Goal: Task Accomplishment & Management: Manage account settings

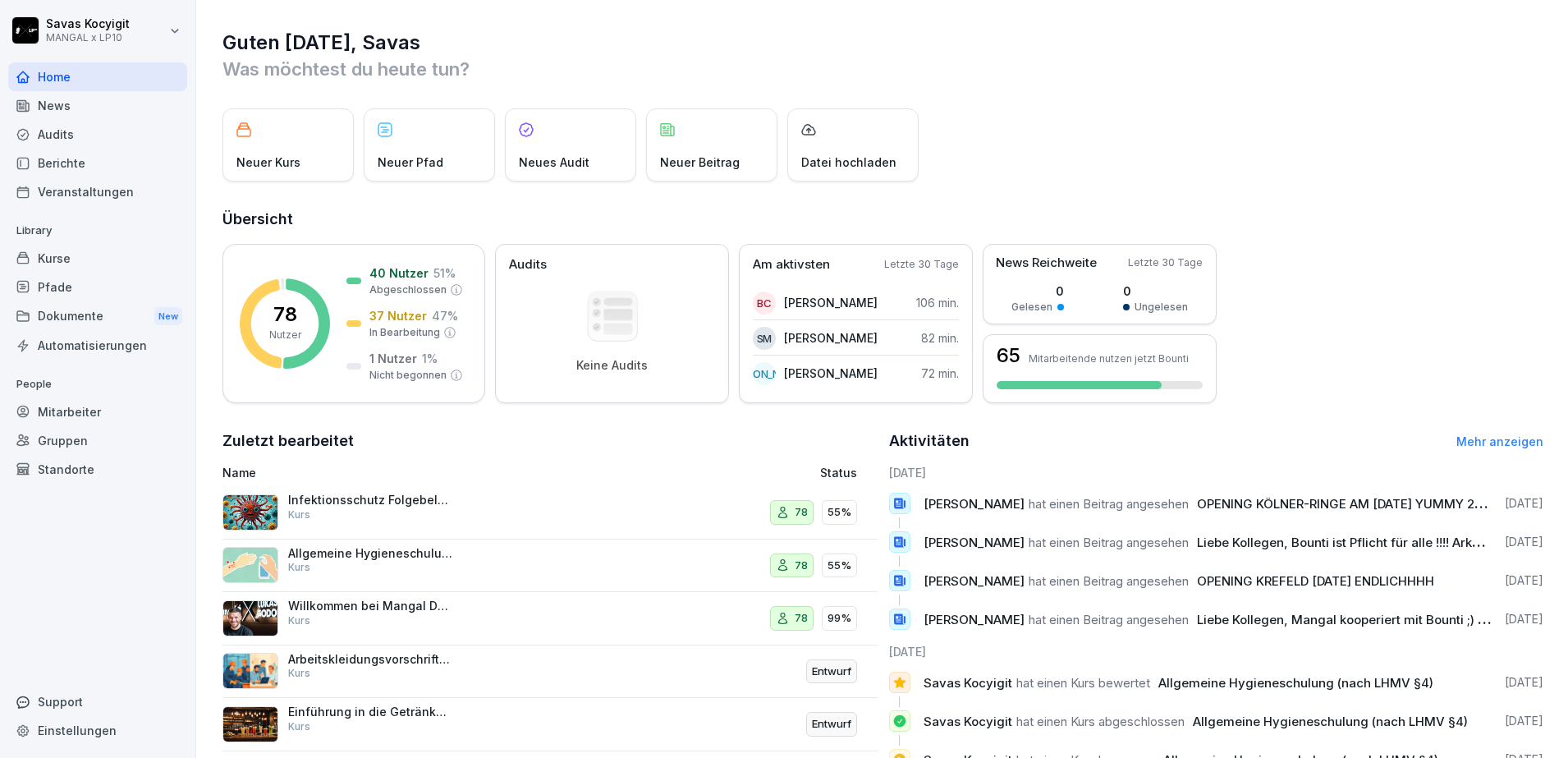
click at [96, 258] on div "Kurse" at bounding box center [98, 258] width 179 height 29
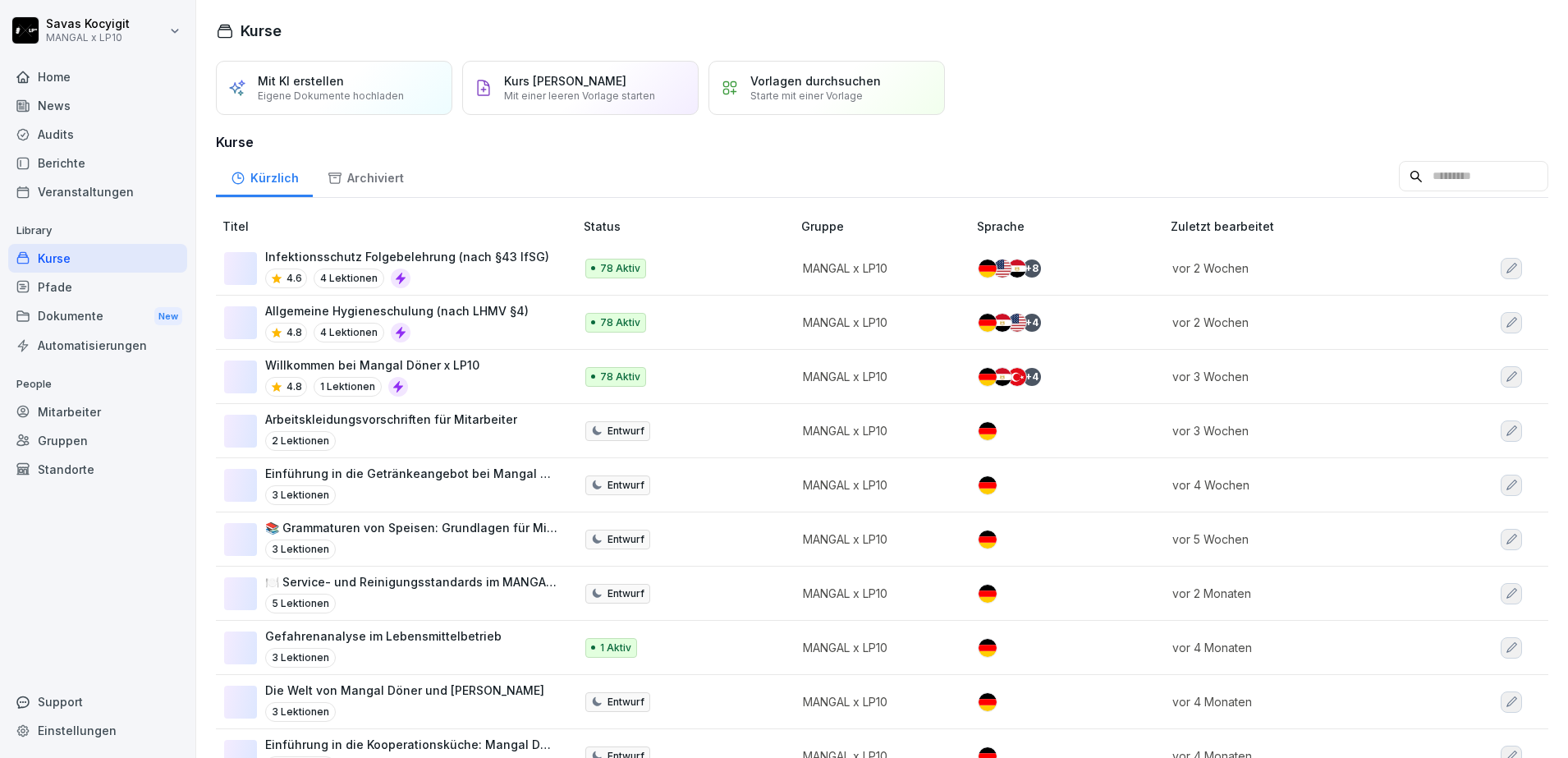
click at [77, 295] on div "Pfade" at bounding box center [98, 287] width 179 height 29
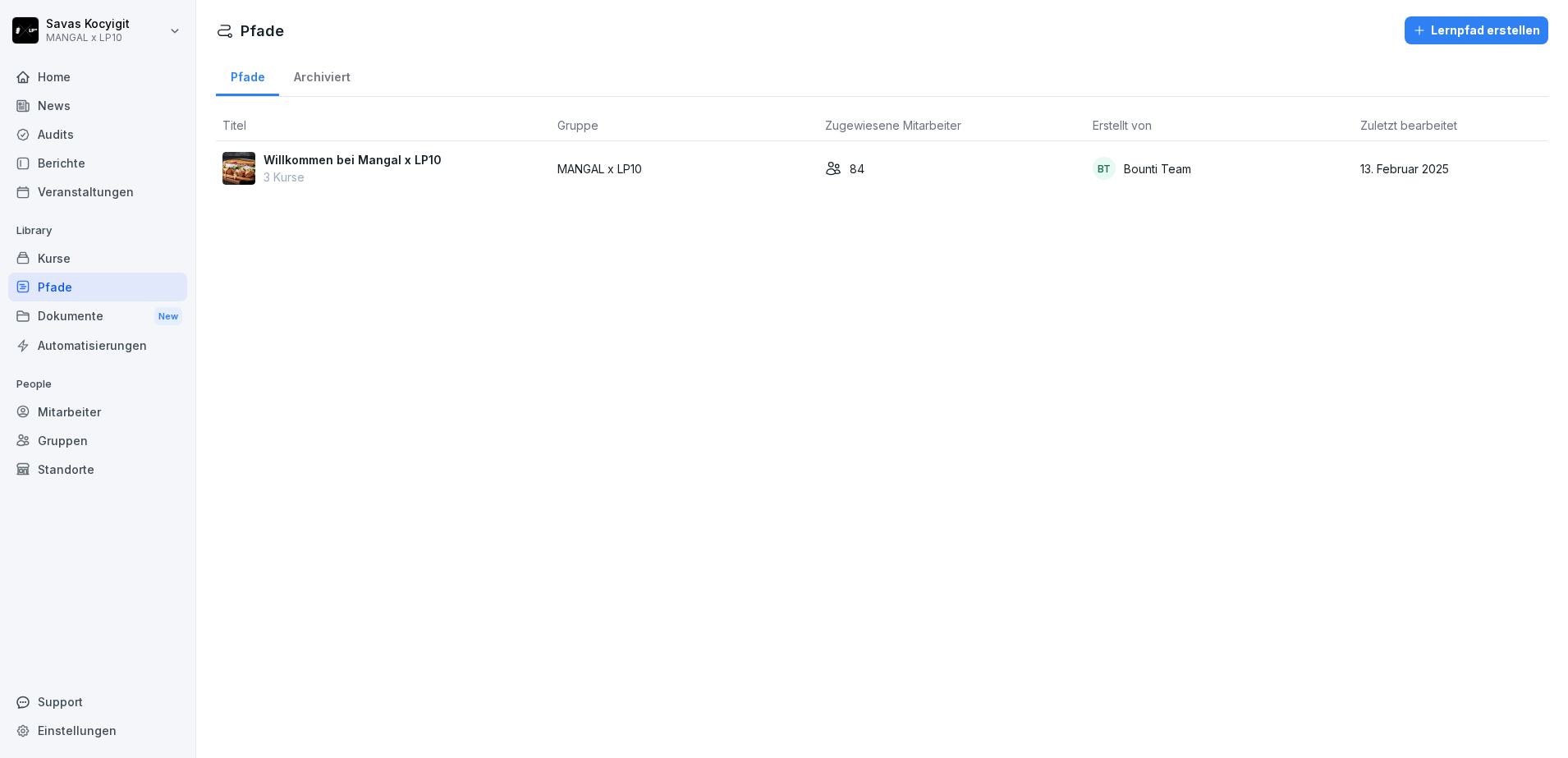
click at [344, 174] on p "3 Kurse" at bounding box center [352, 177] width 178 height 17
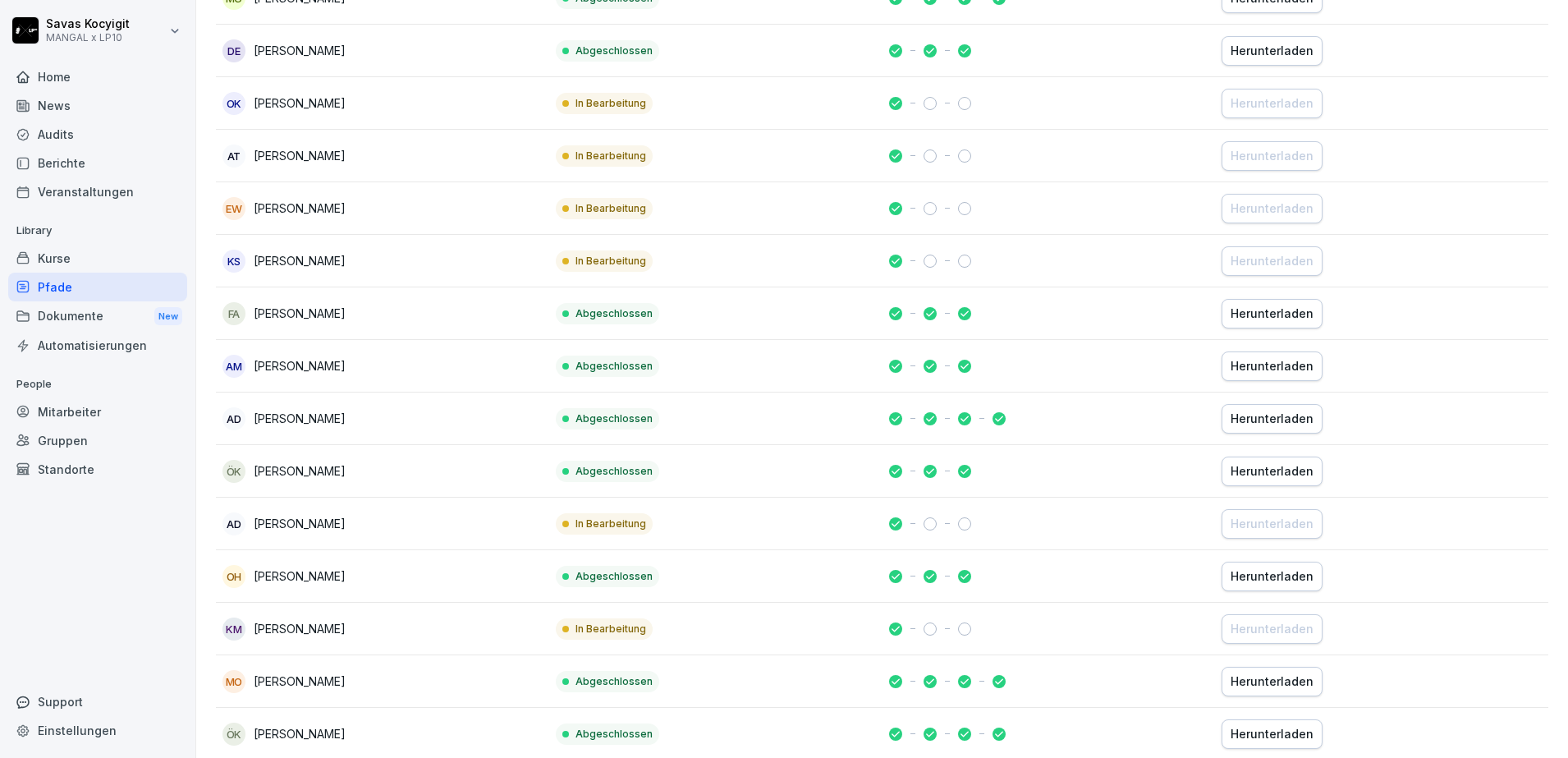
scroll to position [889, 0]
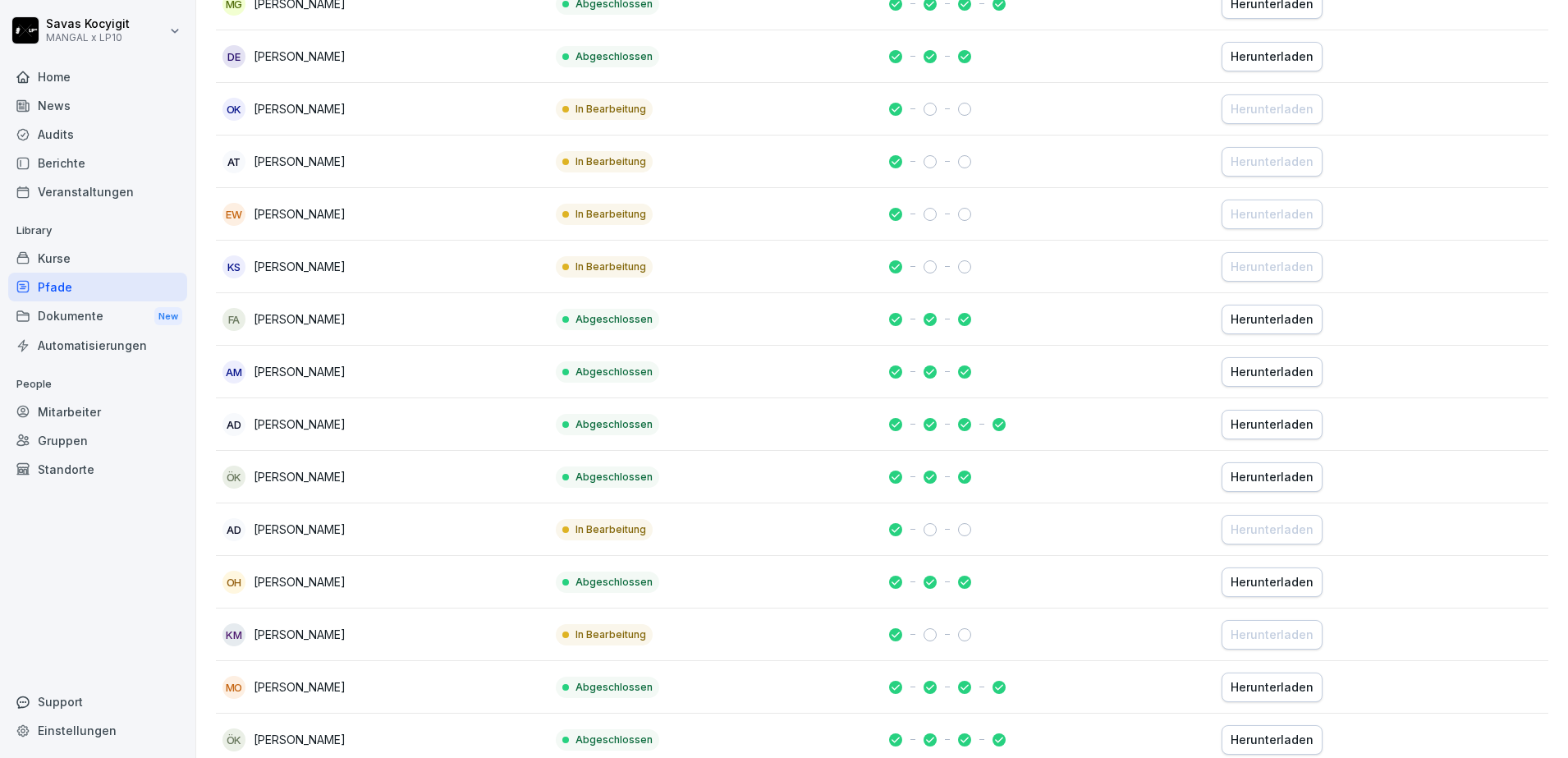
click at [694, 526] on td "In Bearbeitung" at bounding box center [716, 529] width 333 height 53
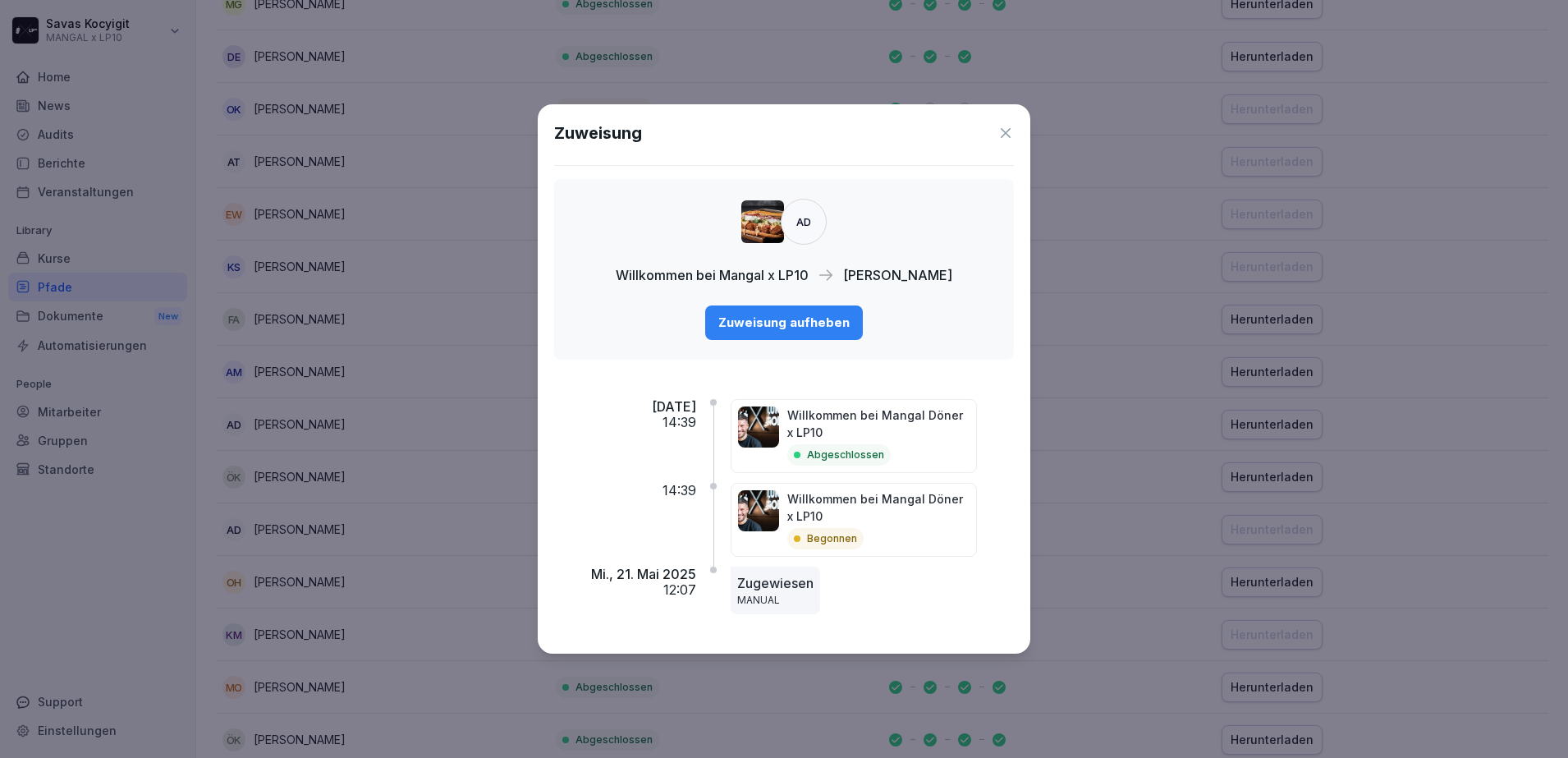
click at [998, 138] on icon at bounding box center [1005, 133] width 16 height 16
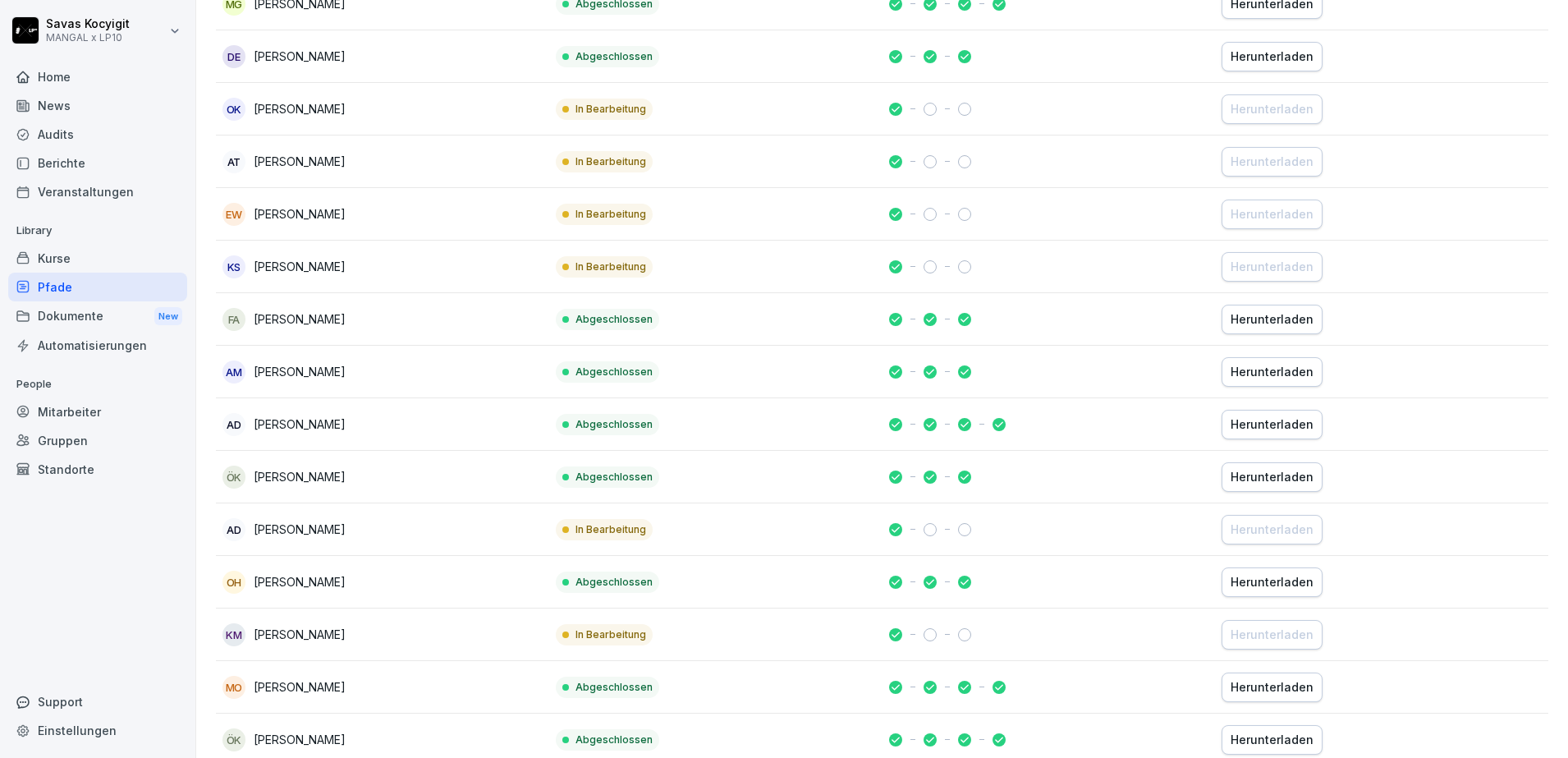
click at [458, 527] on div "AD Alisan Dogan" at bounding box center [383, 529] width 320 height 23
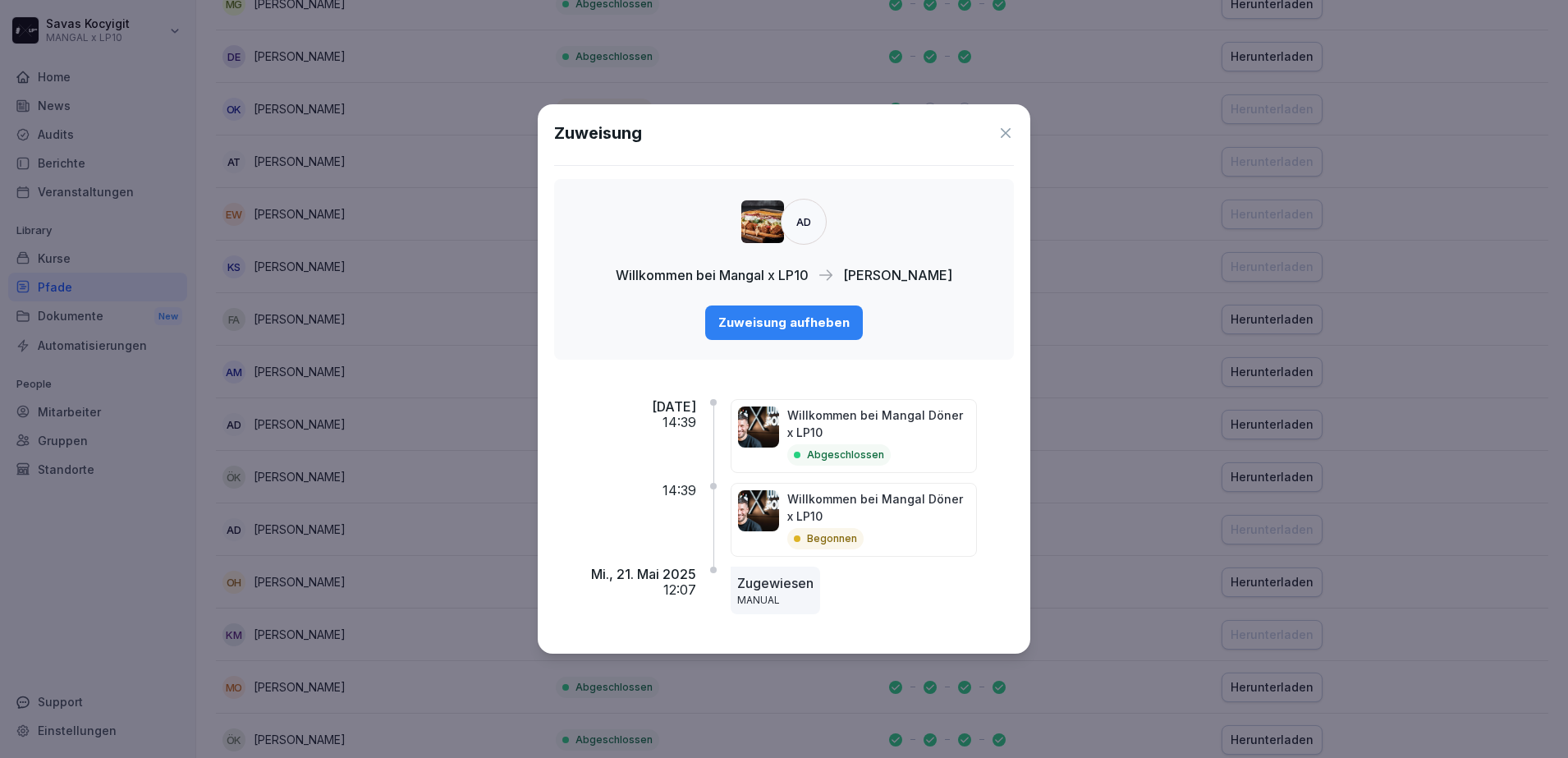
click at [1001, 134] on icon at bounding box center [1005, 133] width 16 height 16
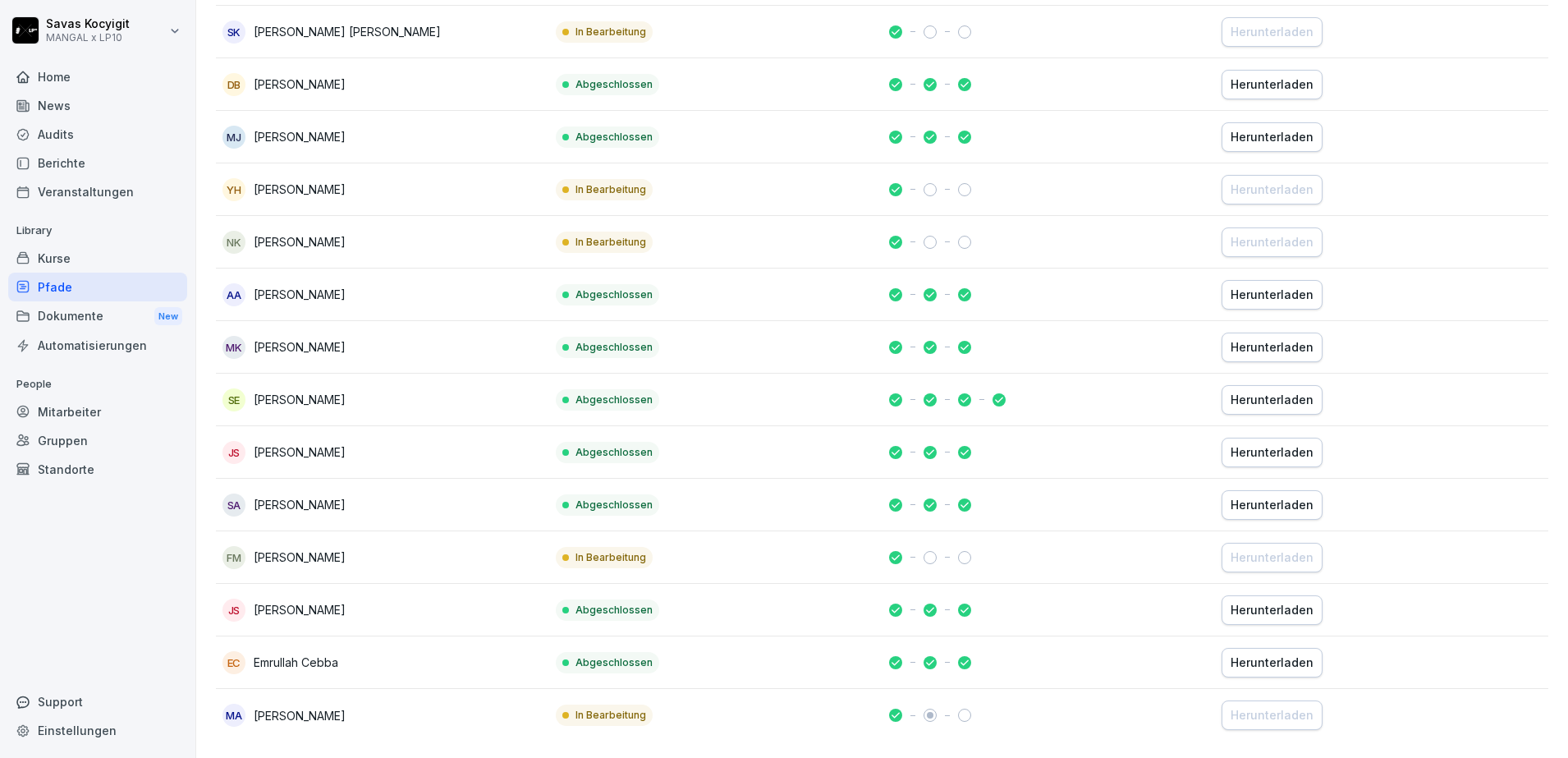
scroll to position [0, 0]
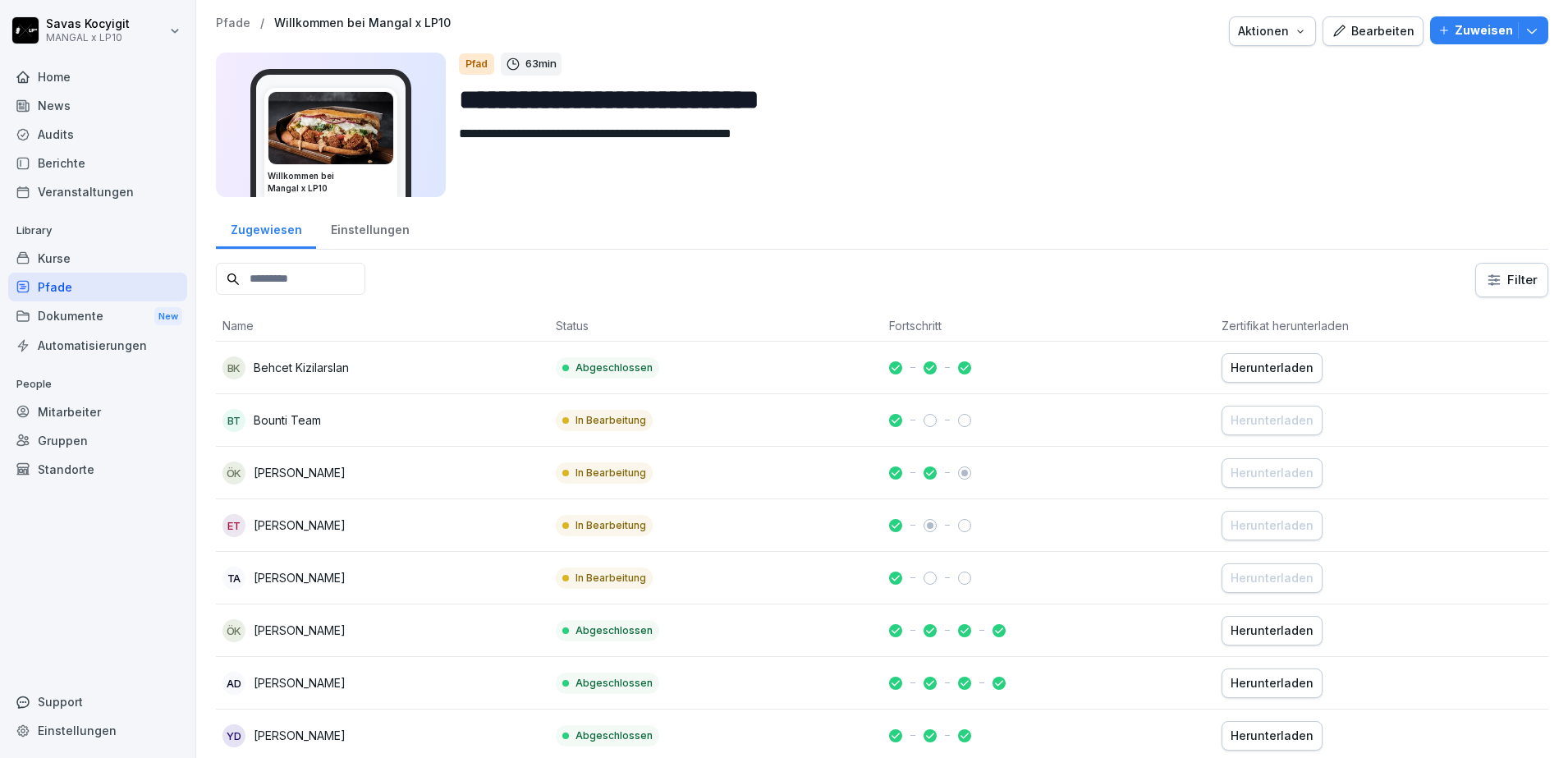
click at [71, 251] on div "Kurse" at bounding box center [98, 258] width 179 height 29
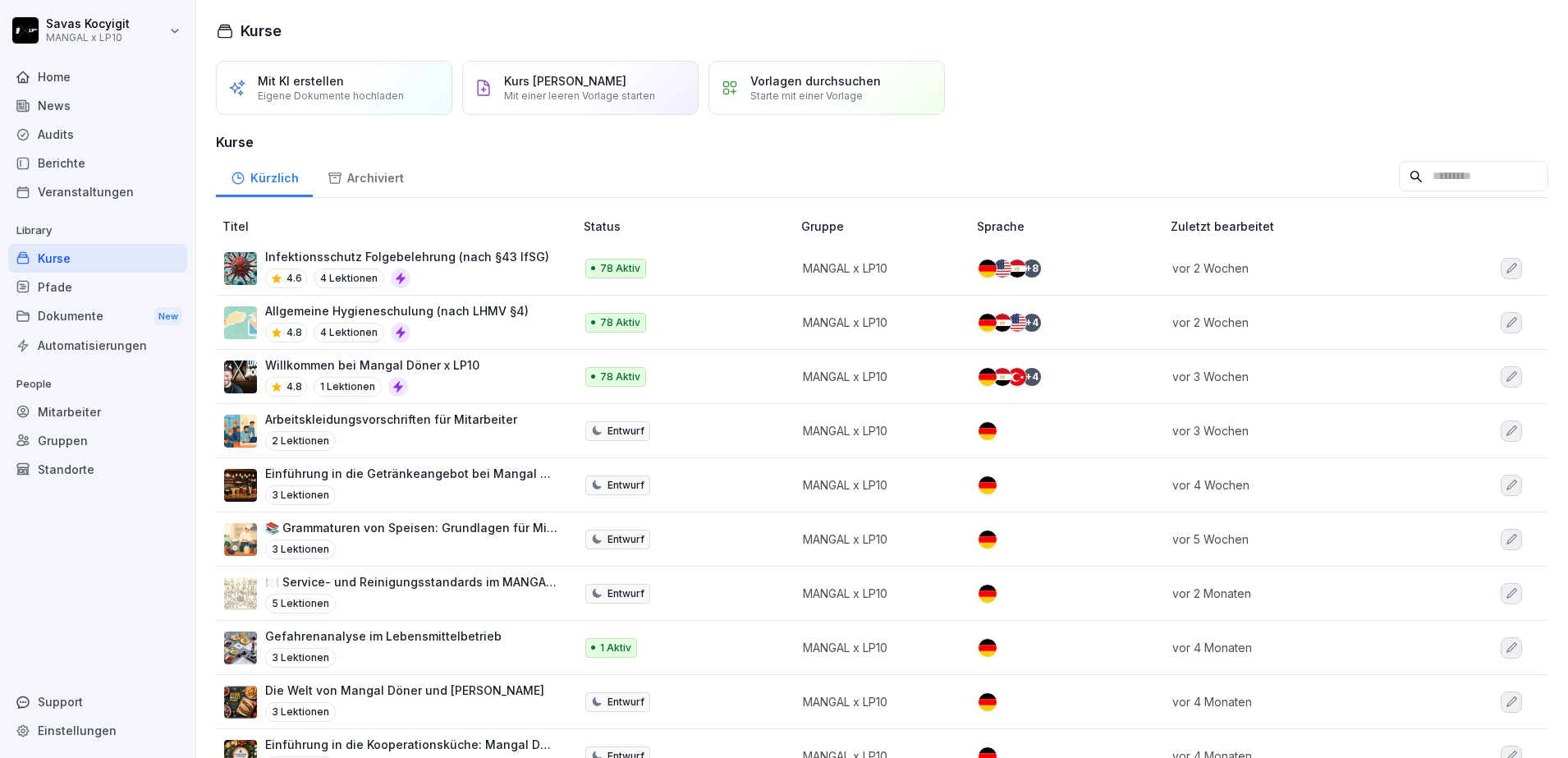
click at [496, 259] on p "Infektionsschutz Folgebelehrung (nach §43 IfSG)" at bounding box center [407, 257] width 284 height 17
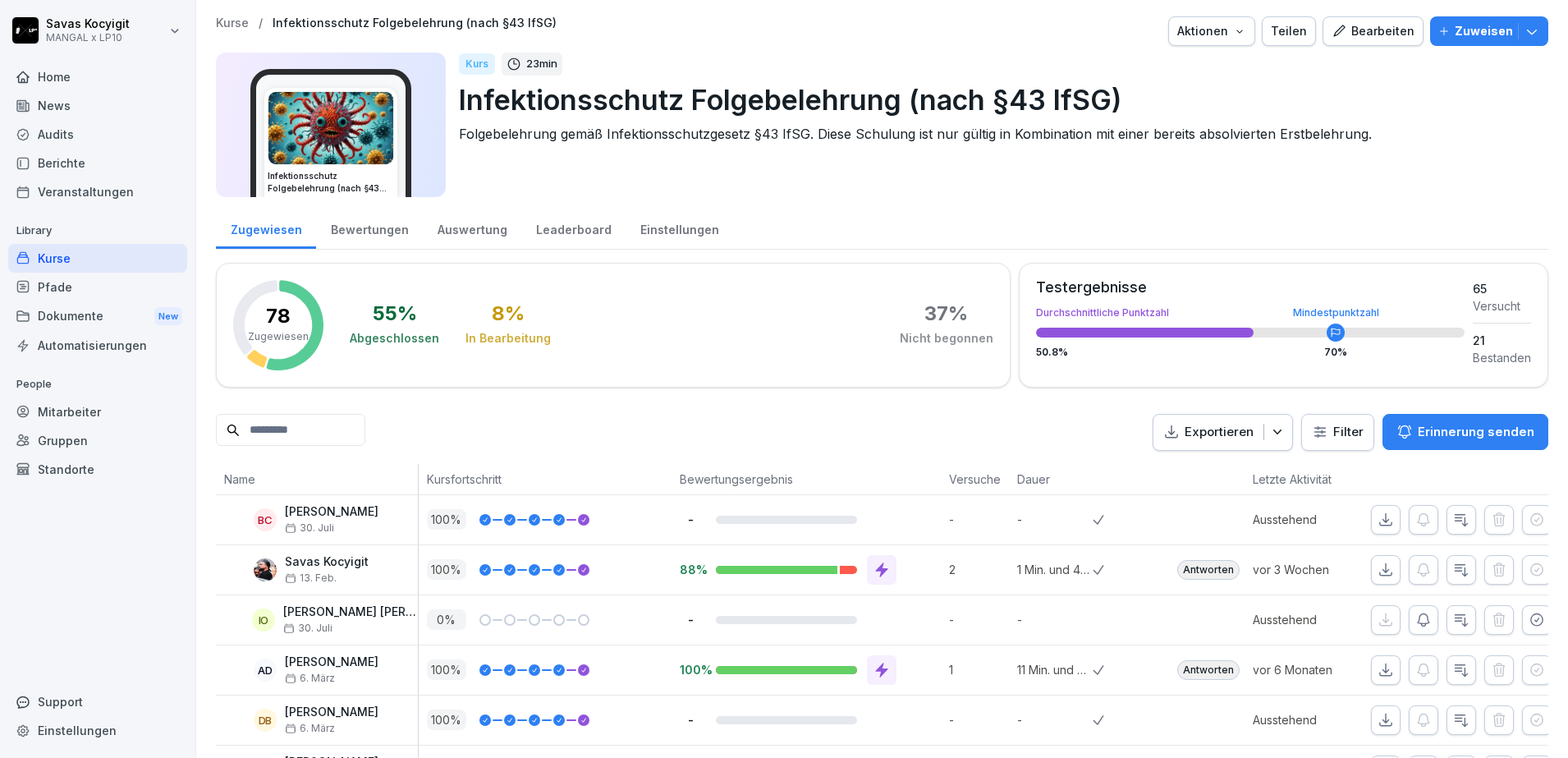
click at [277, 421] on input at bounding box center [291, 430] width 150 height 32
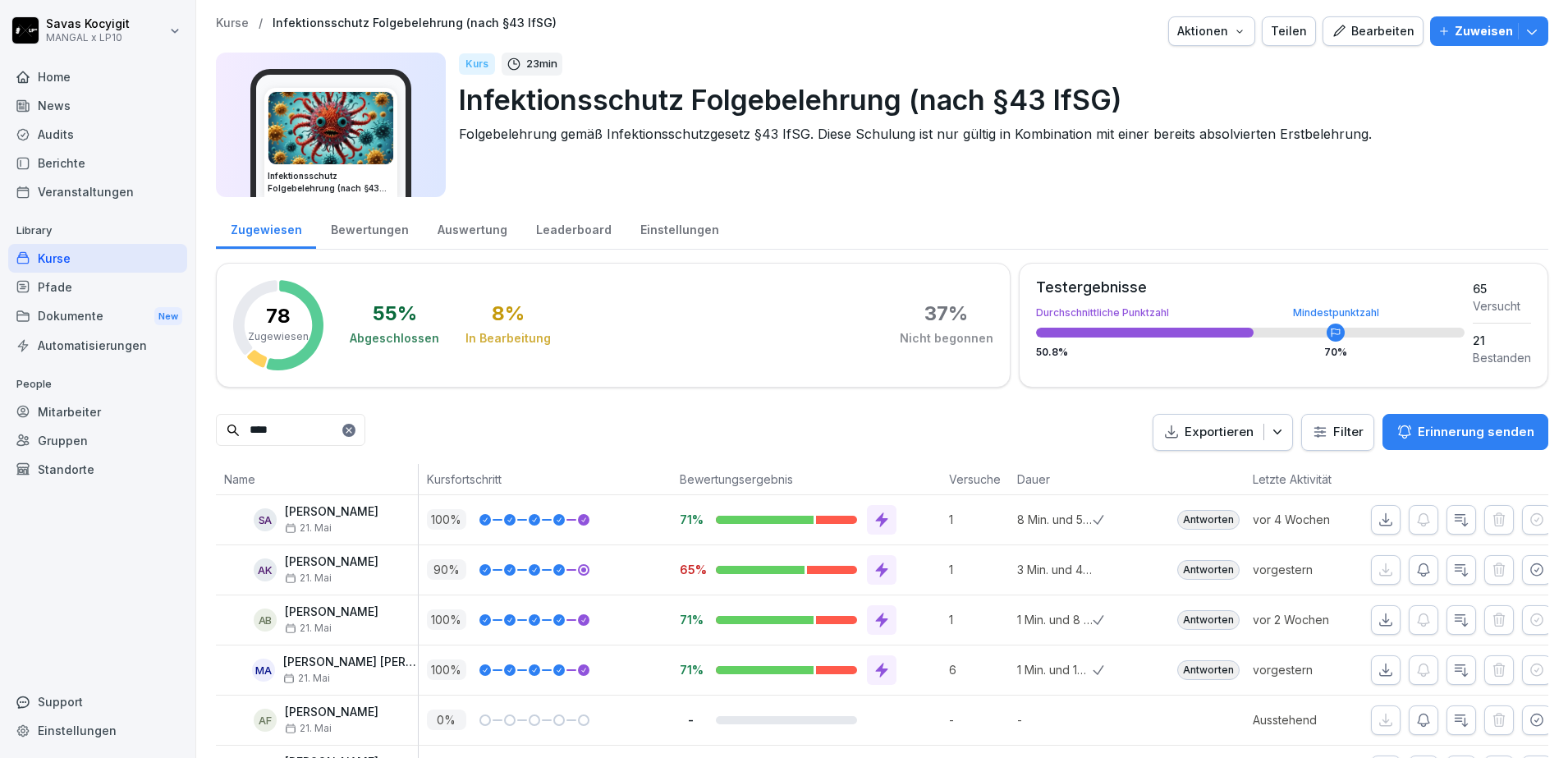
type input "*****"
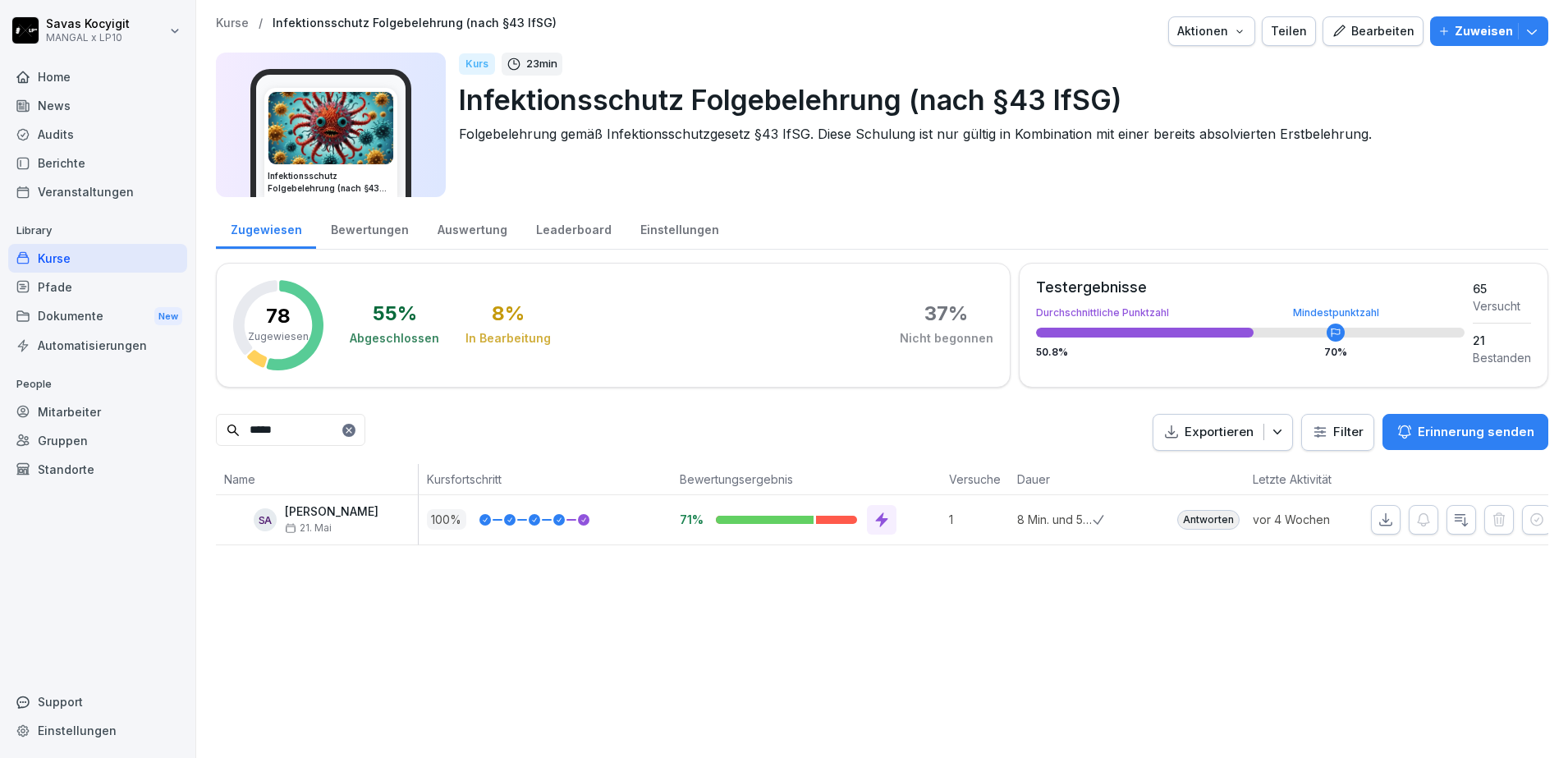
drag, startPoint x: 320, startPoint y: 431, endPoint x: 190, endPoint y: 419, distance: 130.6
click at [190, 419] on div "Savas Kocyigit MANGAL x LP10 Home News Audits Berichte Veranstaltungen Library …" at bounding box center [784, 379] width 1568 height 758
type input "****"
click at [447, 527] on p "90 %" at bounding box center [447, 519] width 40 height 21
click at [88, 262] on div "Kurse" at bounding box center [98, 258] width 179 height 29
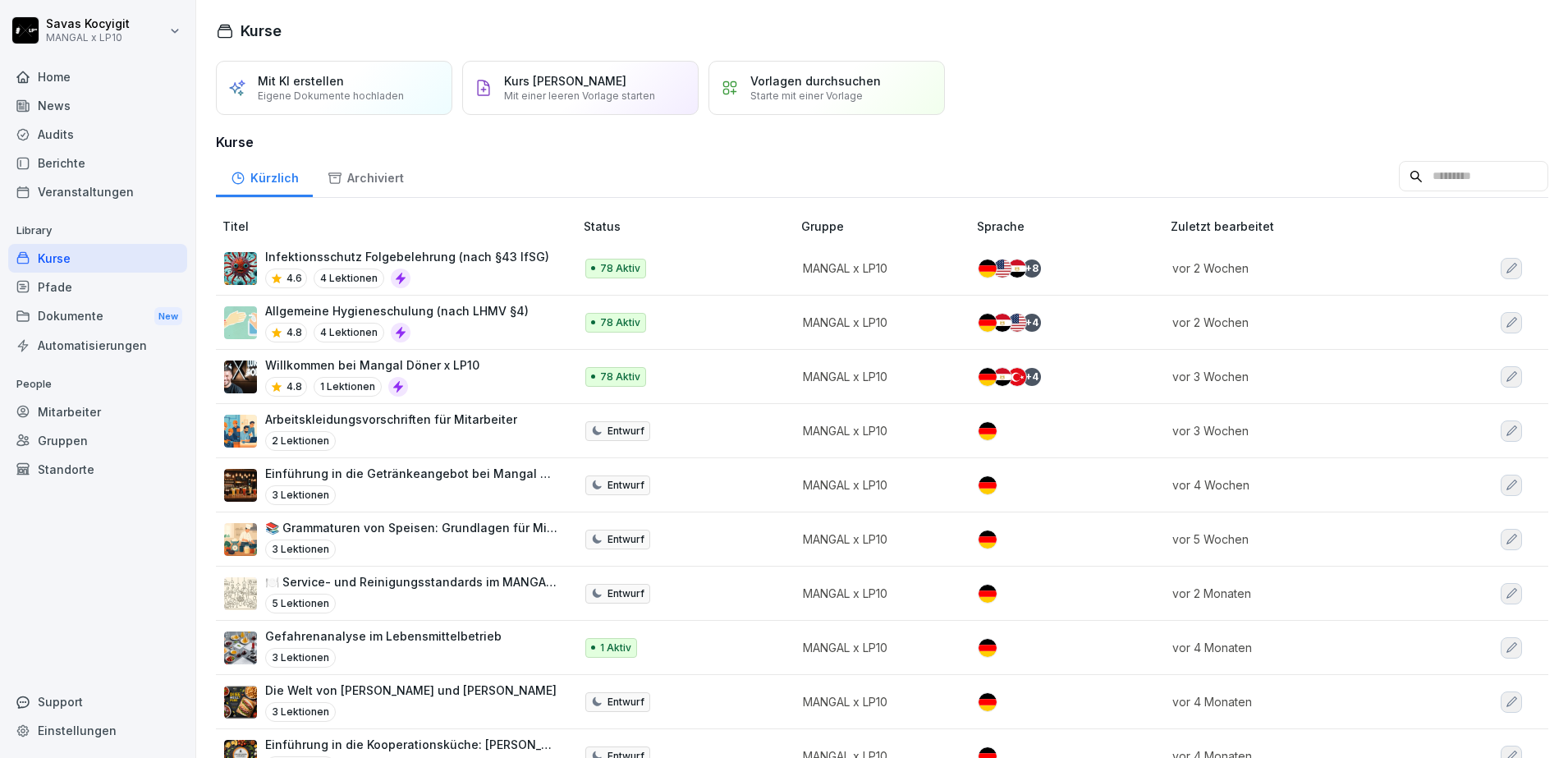
click at [82, 408] on div "Mitarbeiter" at bounding box center [98, 411] width 179 height 29
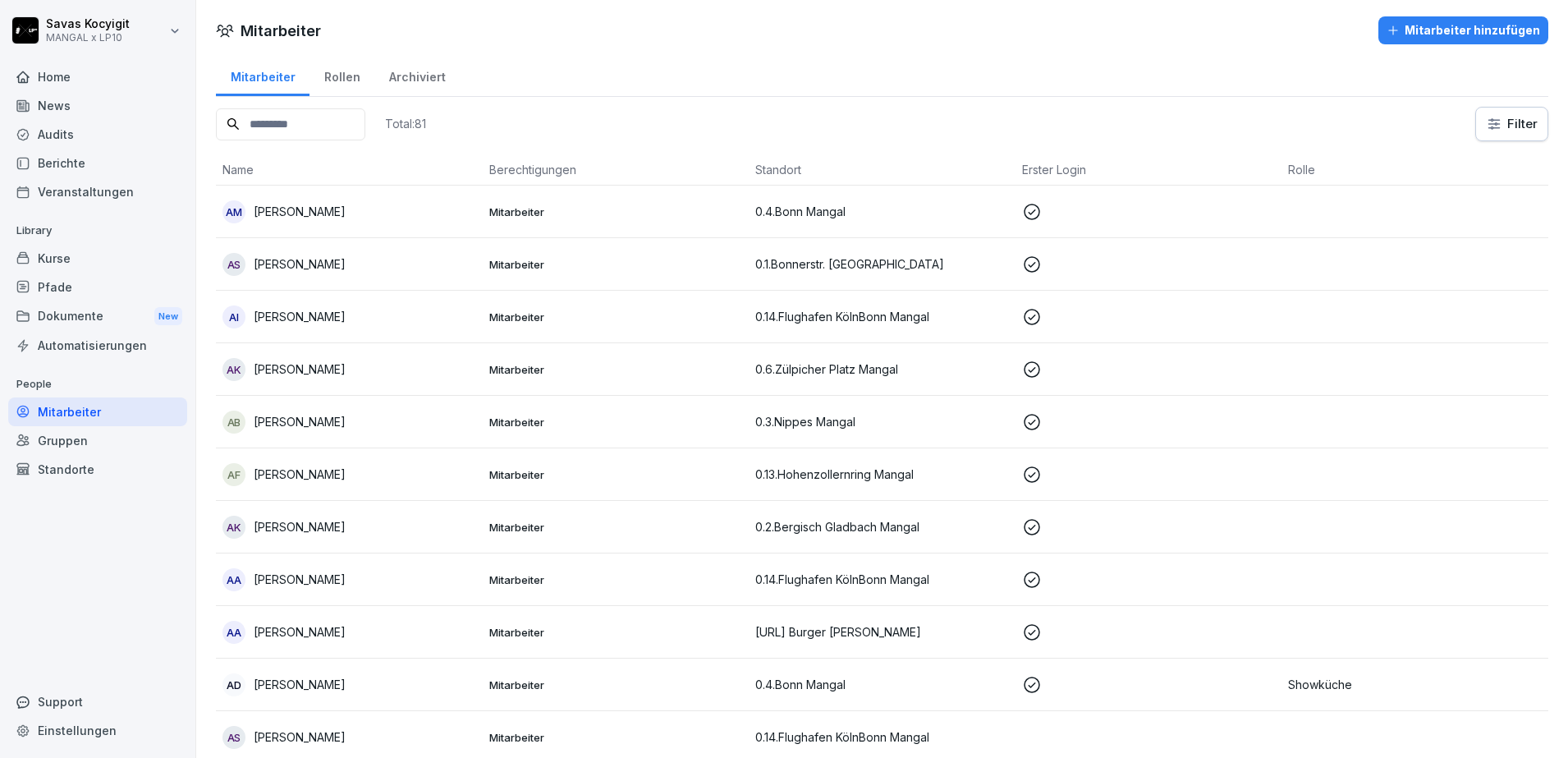
click at [365, 126] on input at bounding box center [291, 124] width 150 height 32
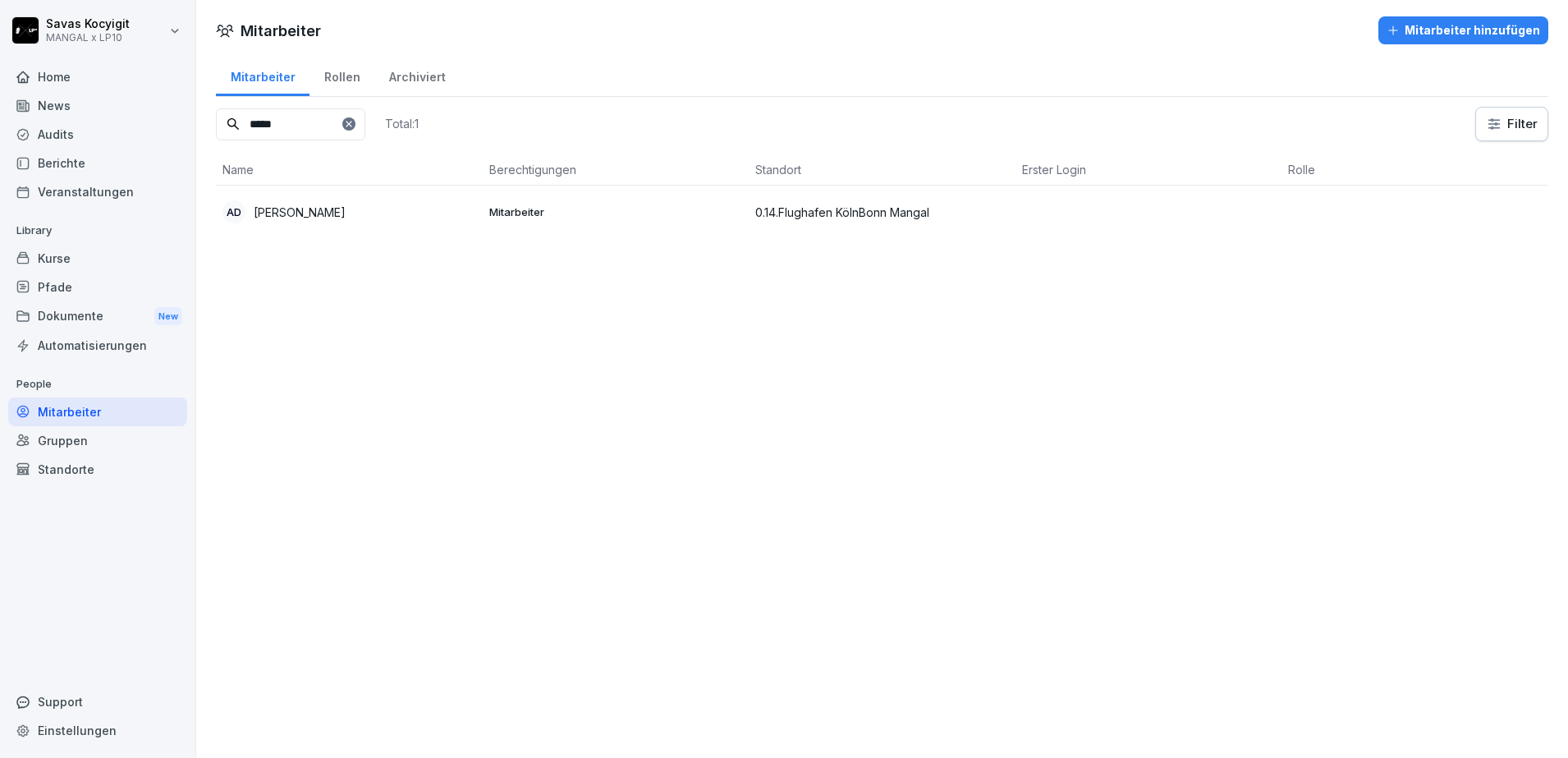
type input "*****"
click at [324, 215] on p "Alisan Dogan" at bounding box center [300, 212] width 92 height 17
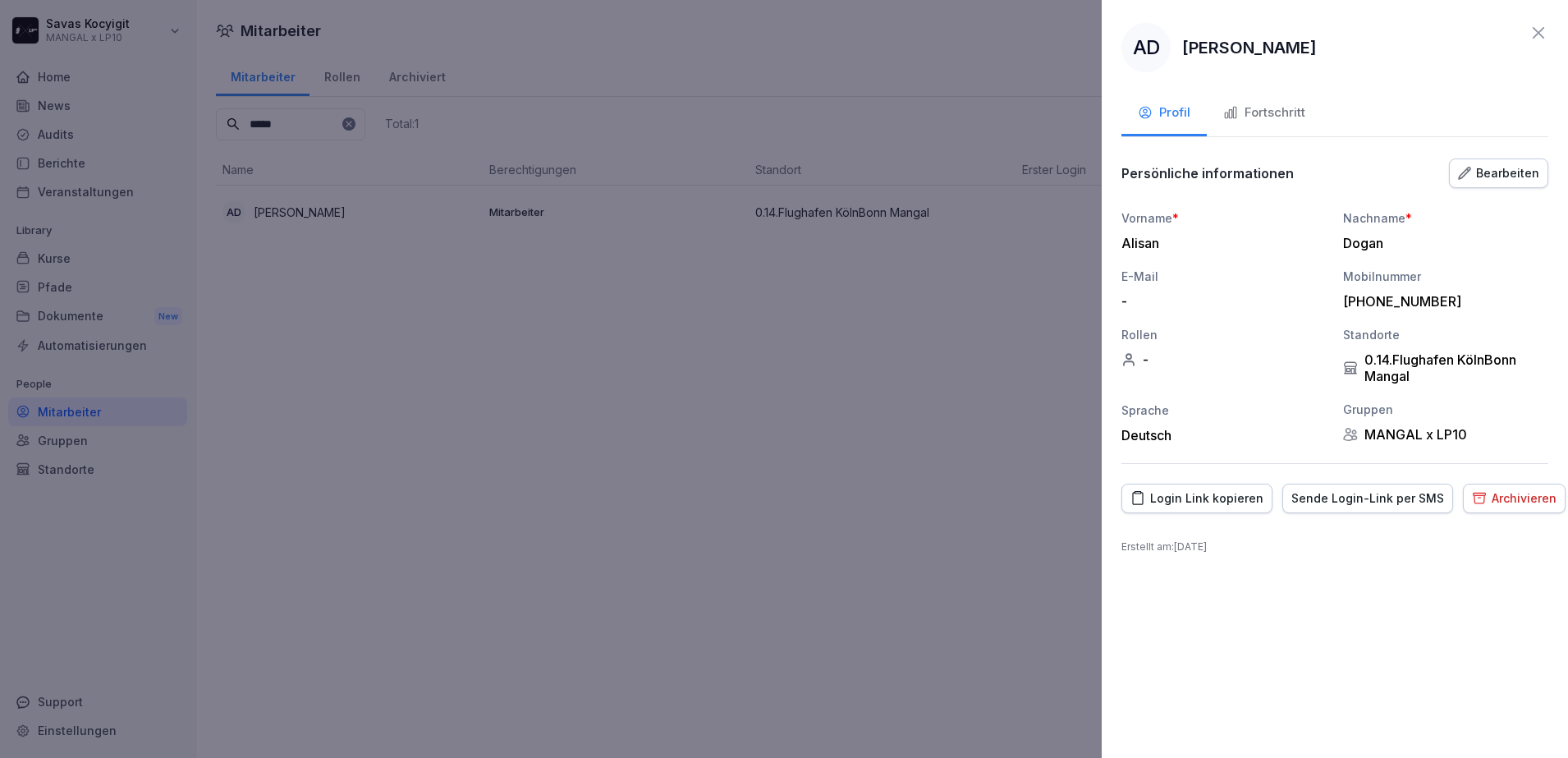
click at [1526, 177] on div "Bearbeiten" at bounding box center [1498, 173] width 81 height 18
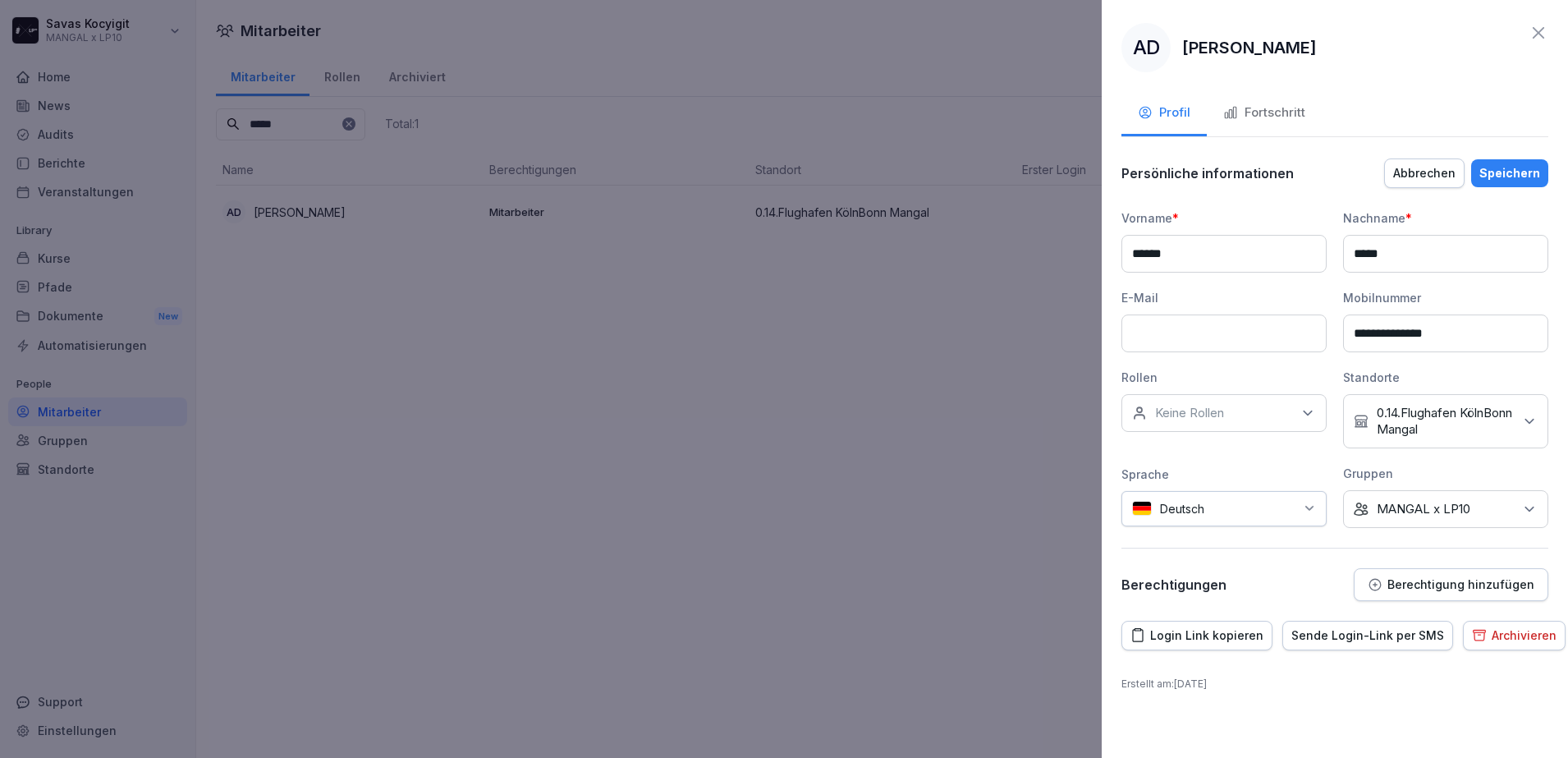
drag, startPoint x: 1486, startPoint y: 333, endPoint x: 1190, endPoint y: 370, distance: 298.3
click at [1190, 370] on div "**********" at bounding box center [1335, 369] width 427 height 319
type input "**********"
click at [1503, 182] on button "Speichern" at bounding box center [1510, 173] width 77 height 28
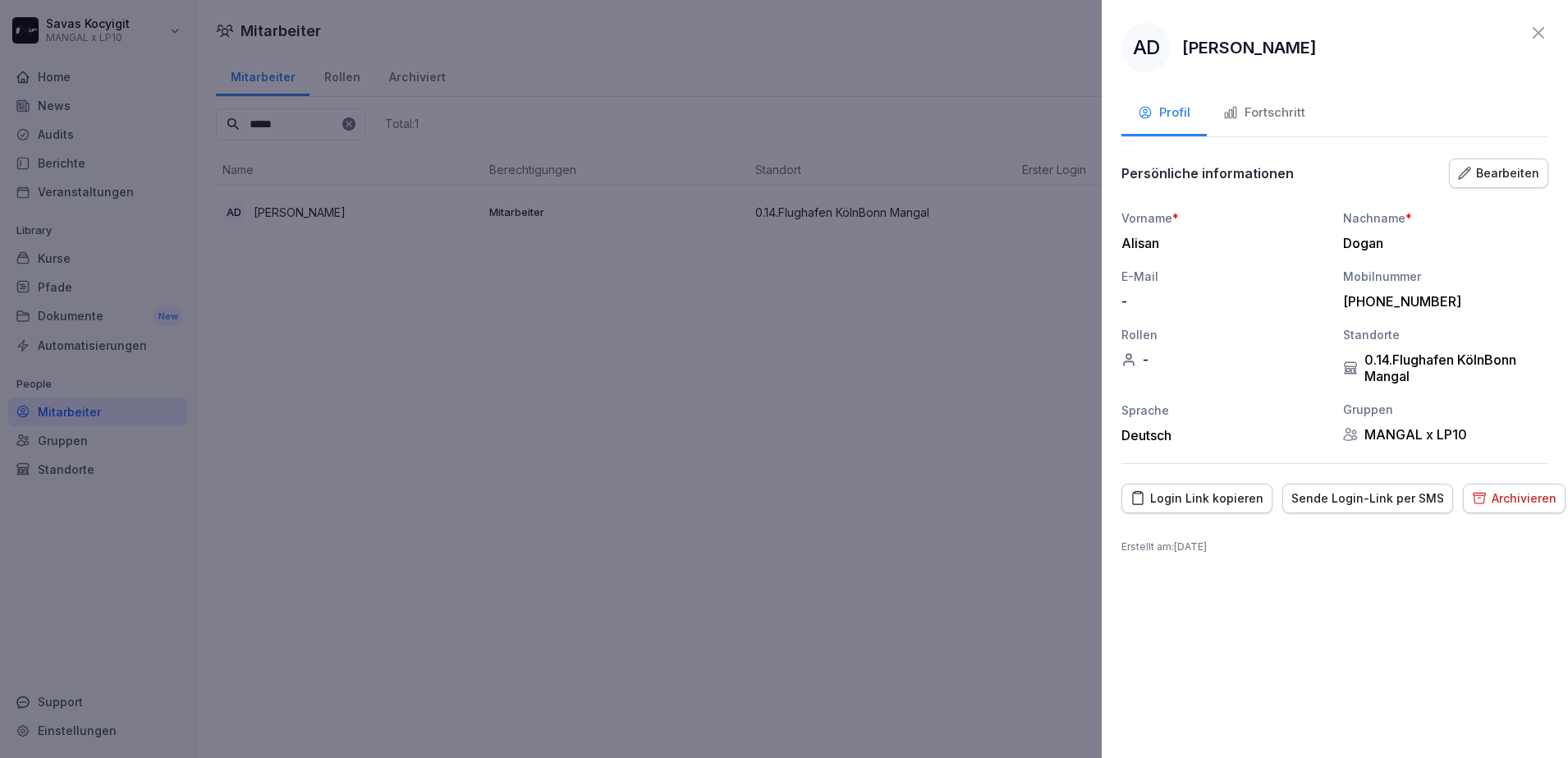
click at [1360, 503] on div "Sende Login-Link per SMS" at bounding box center [1368, 497] width 152 height 18
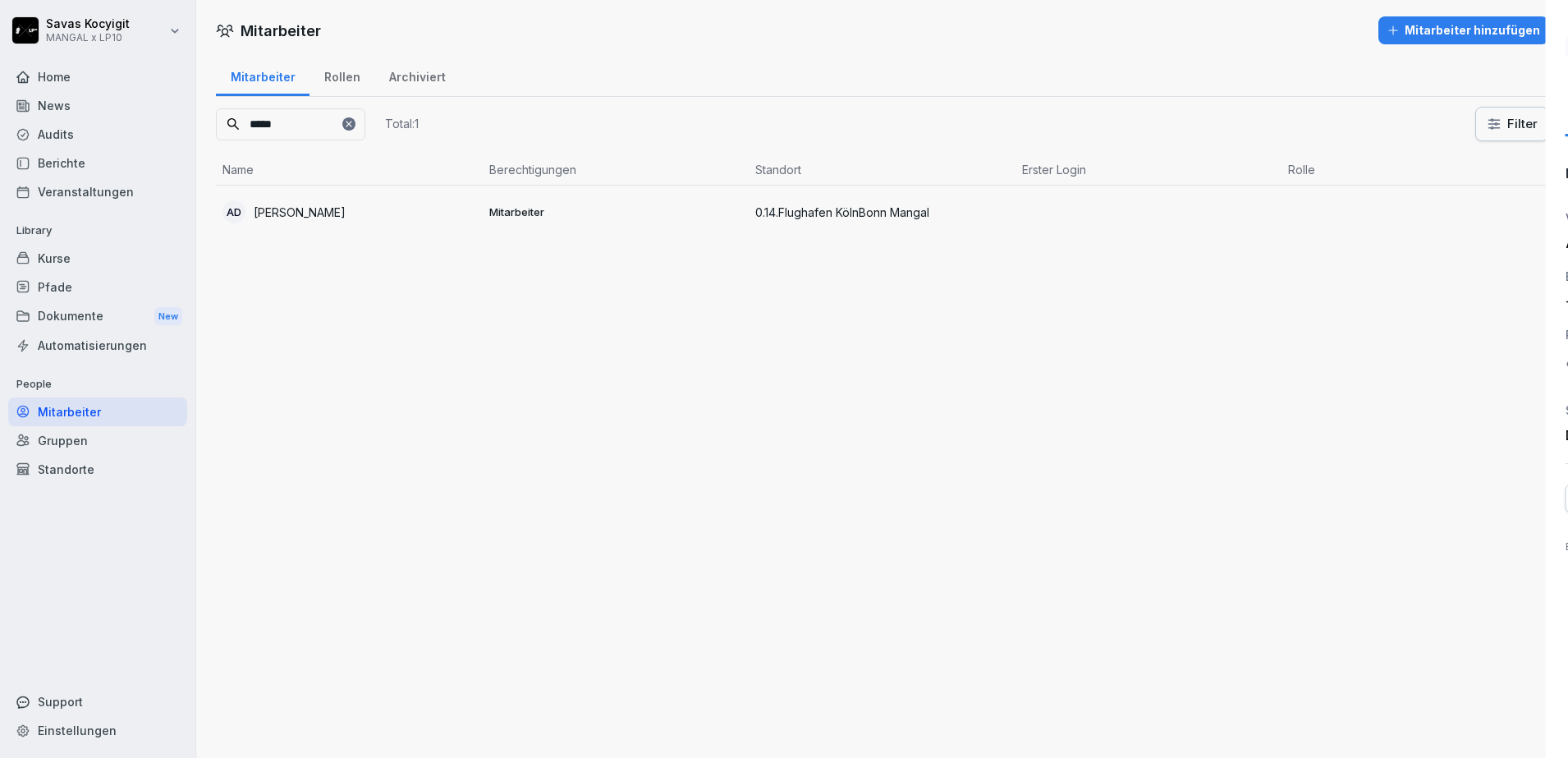
click at [577, 440] on div at bounding box center [784, 379] width 1568 height 758
click at [354, 128] on icon at bounding box center [349, 124] width 9 height 9
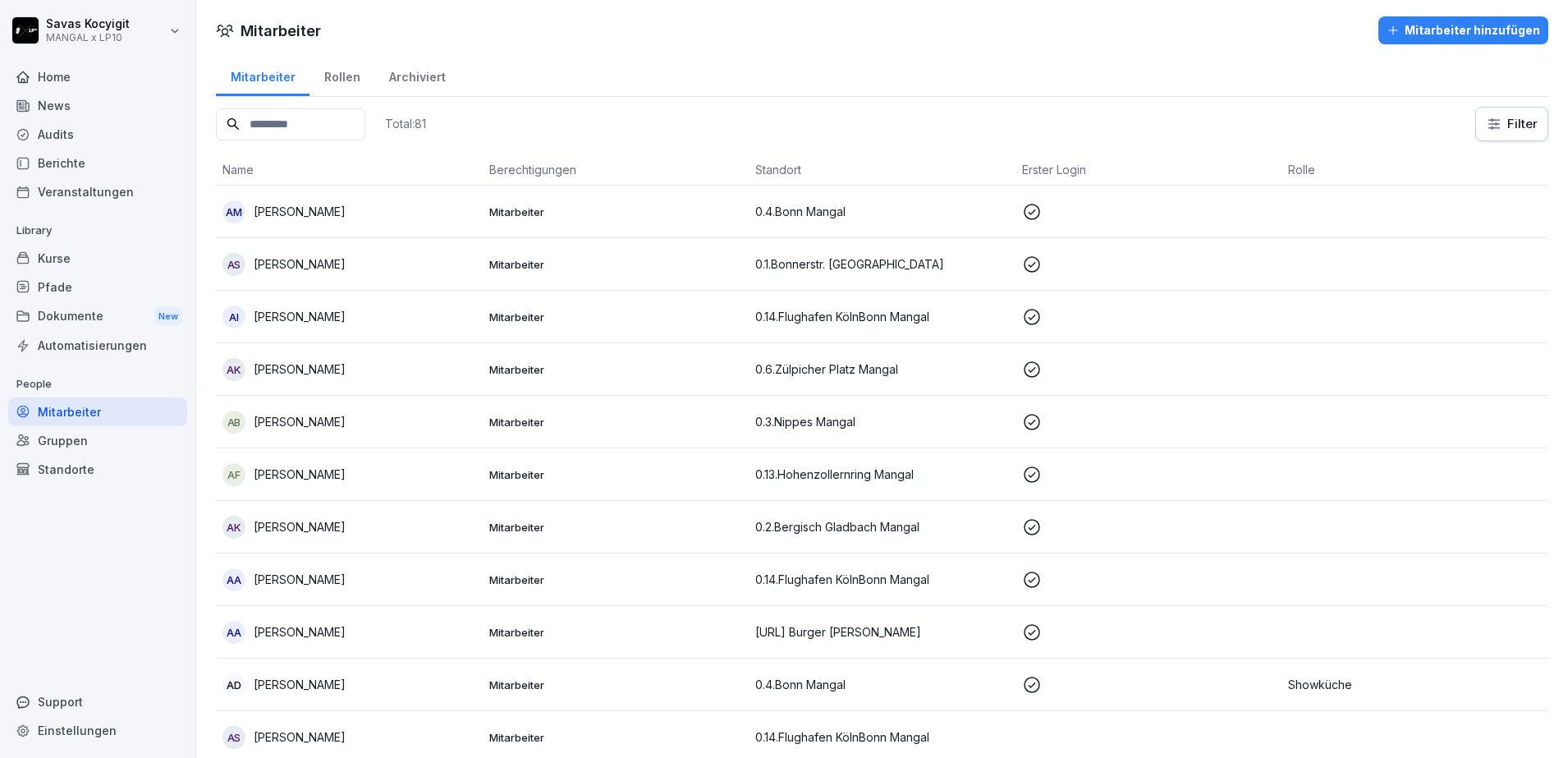
click at [365, 128] on input at bounding box center [291, 124] width 150 height 32
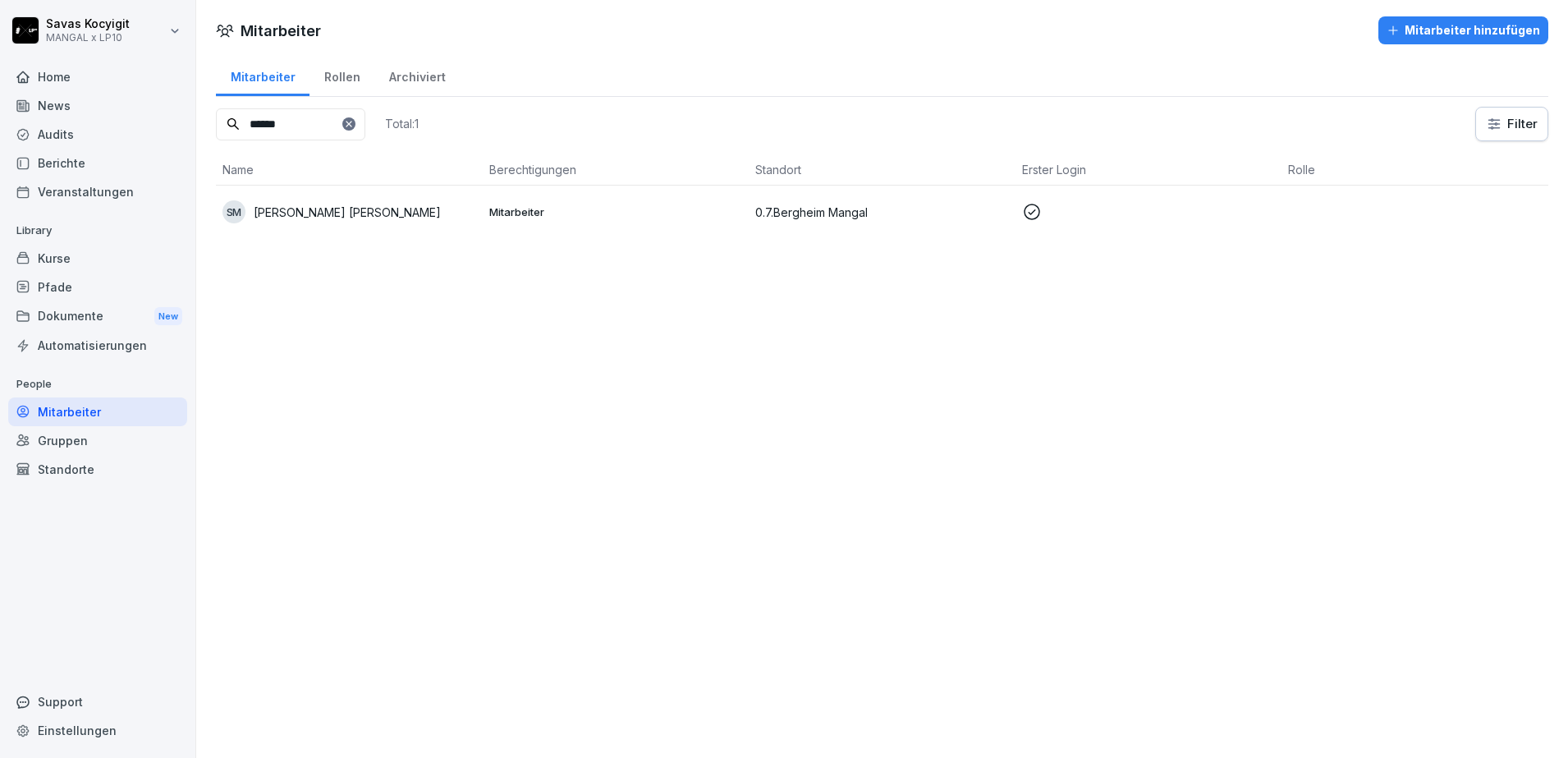
type input "******"
click at [377, 205] on p "[PERSON_NAME]" at bounding box center [347, 212] width 187 height 17
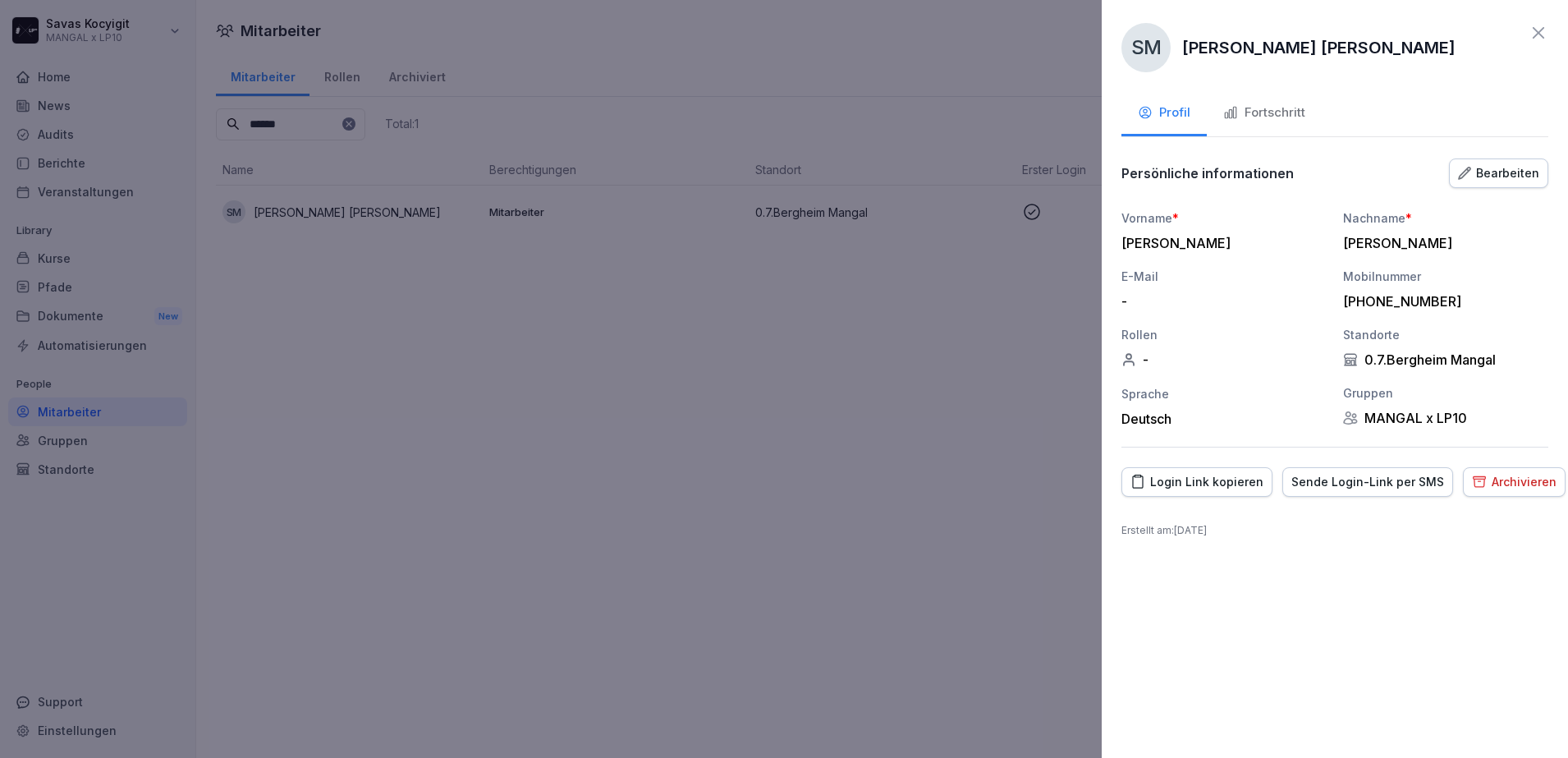
click at [1290, 116] on div "Fortschritt" at bounding box center [1263, 113] width 82 height 19
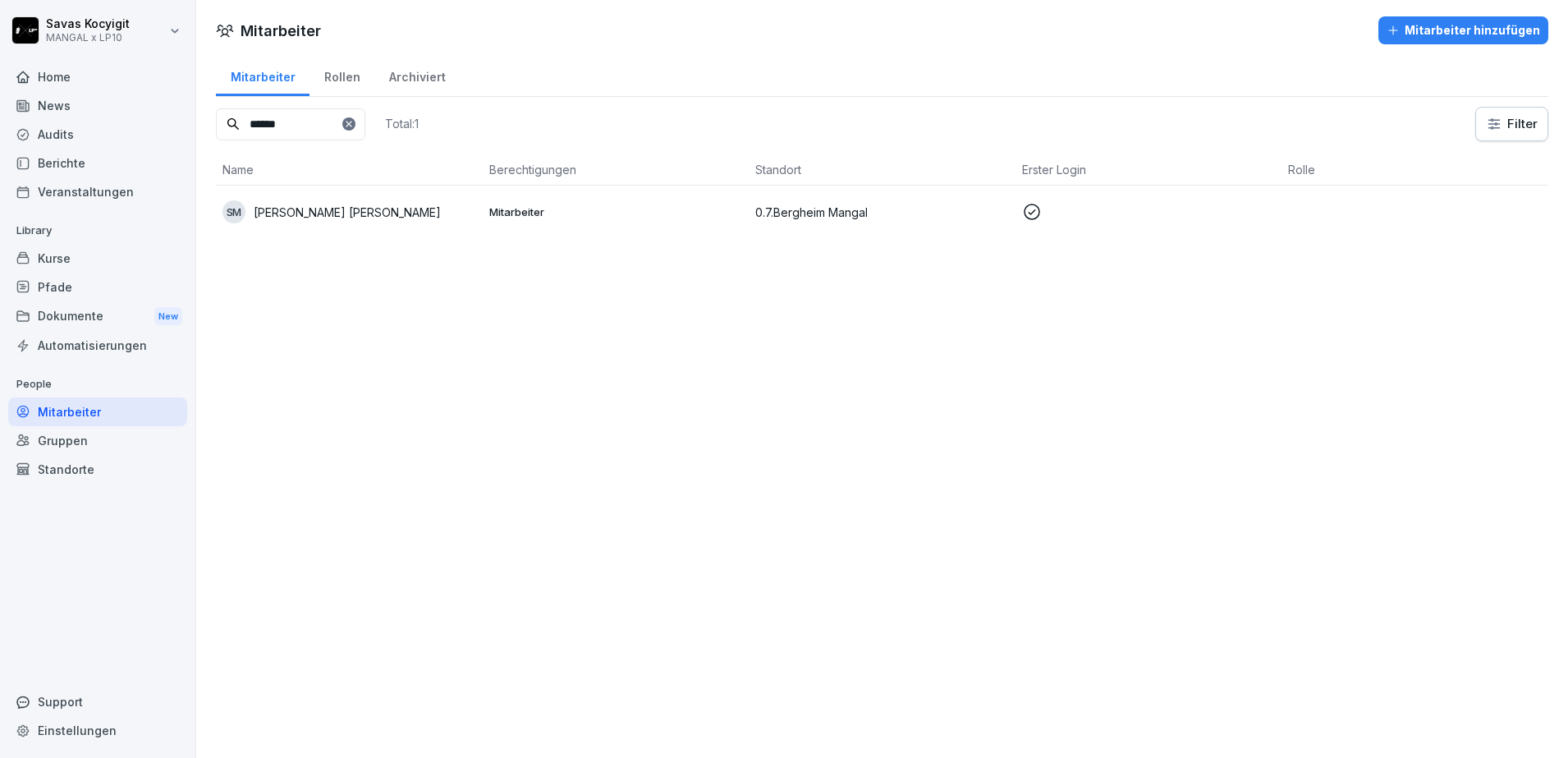
click at [354, 126] on icon at bounding box center [349, 124] width 9 height 9
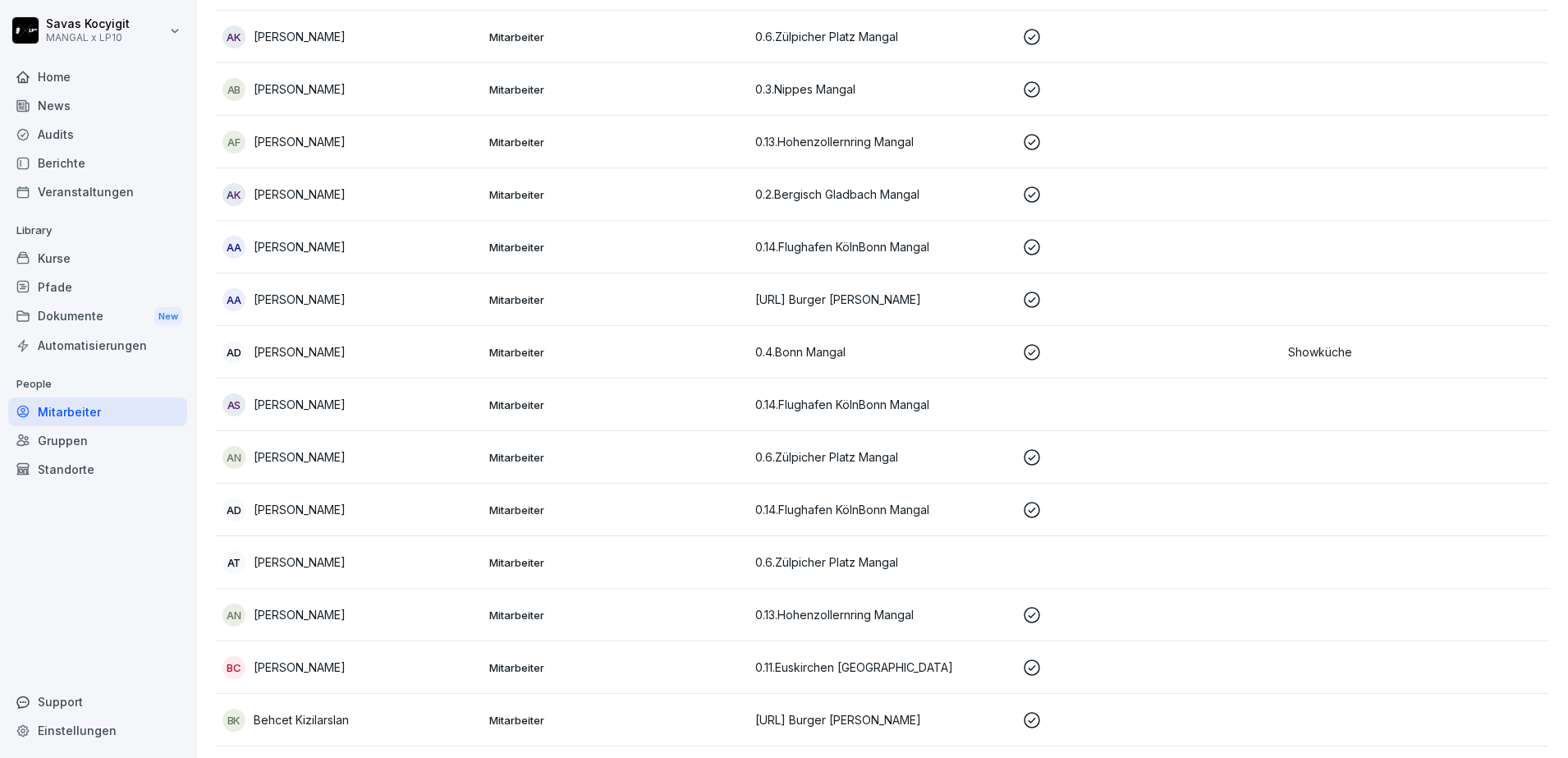
scroll to position [387, 0]
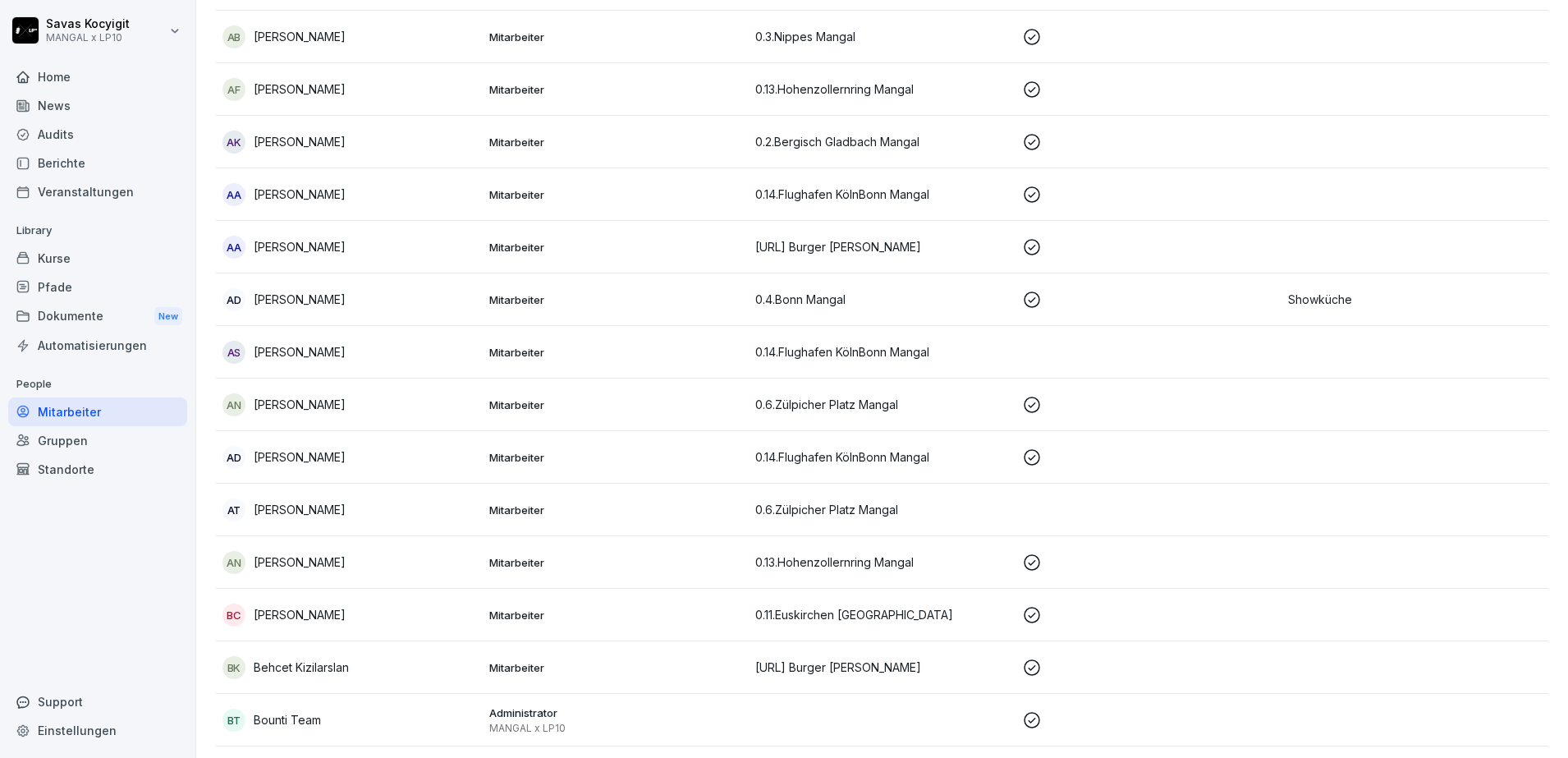
click at [499, 489] on td "Mitarbeiter" at bounding box center [616, 510] width 267 height 53
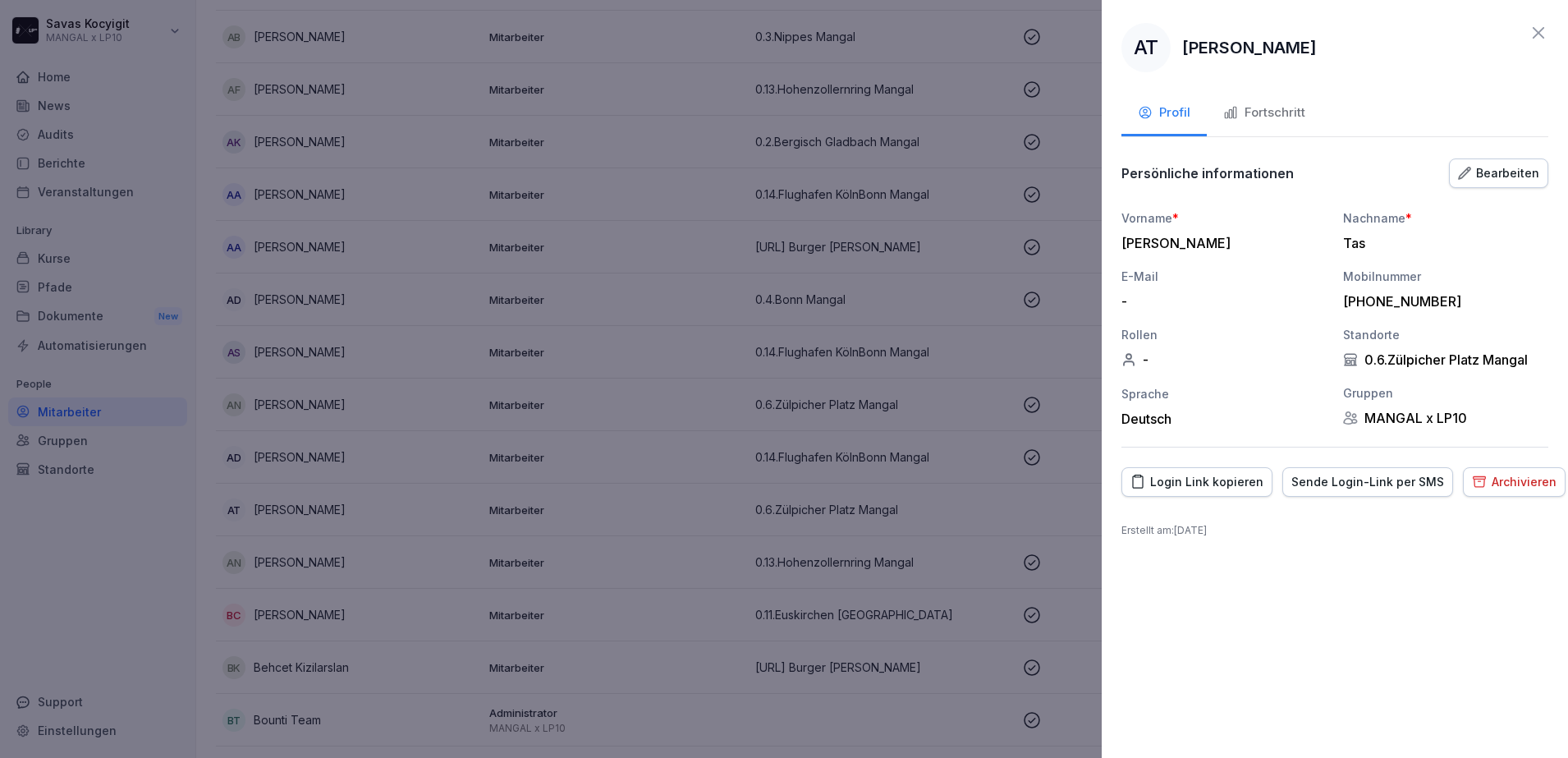
click at [1164, 494] on button "Login Link kopieren" at bounding box center [1196, 482] width 151 height 29
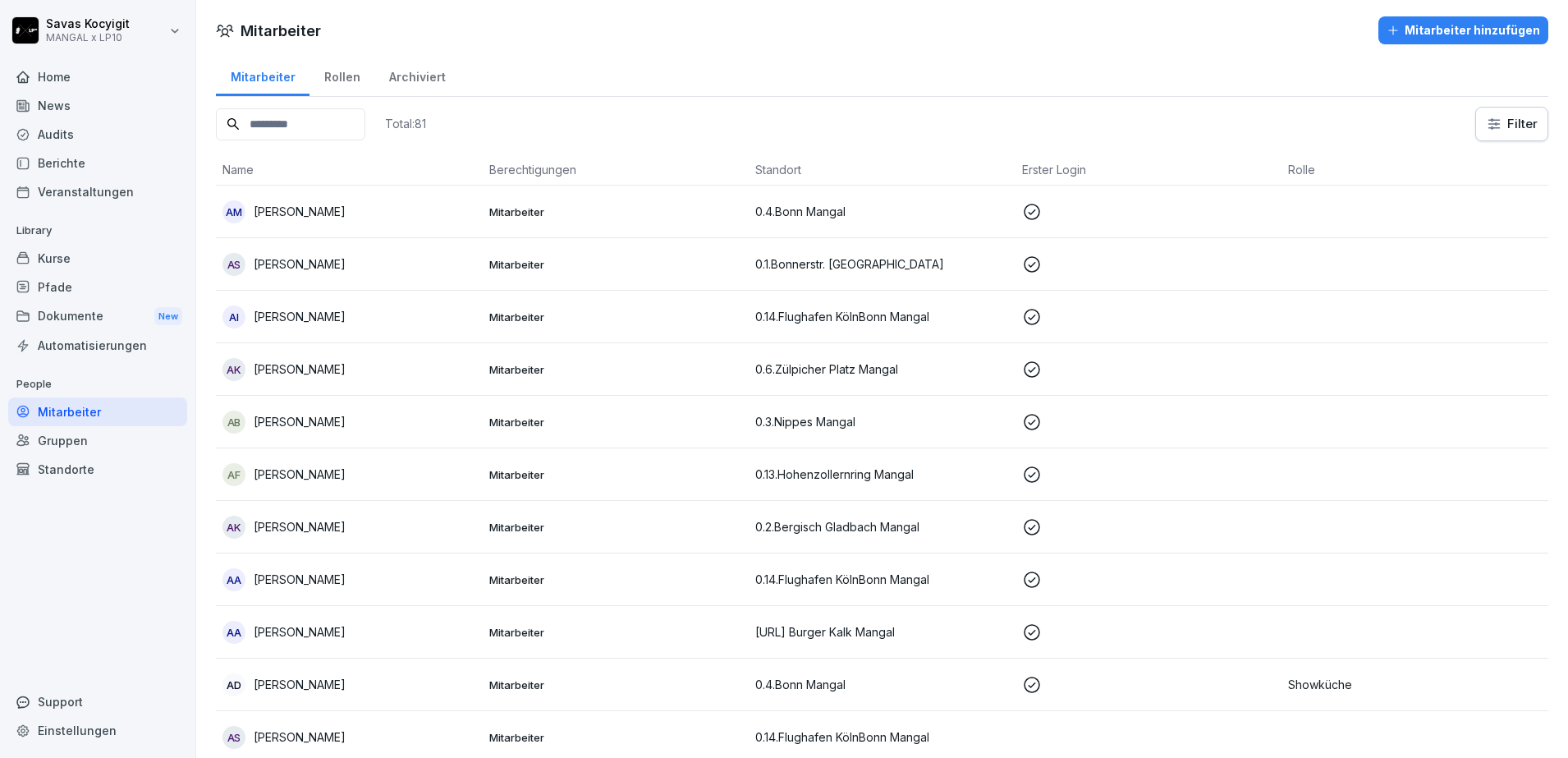
click at [268, 133] on input at bounding box center [291, 124] width 150 height 32
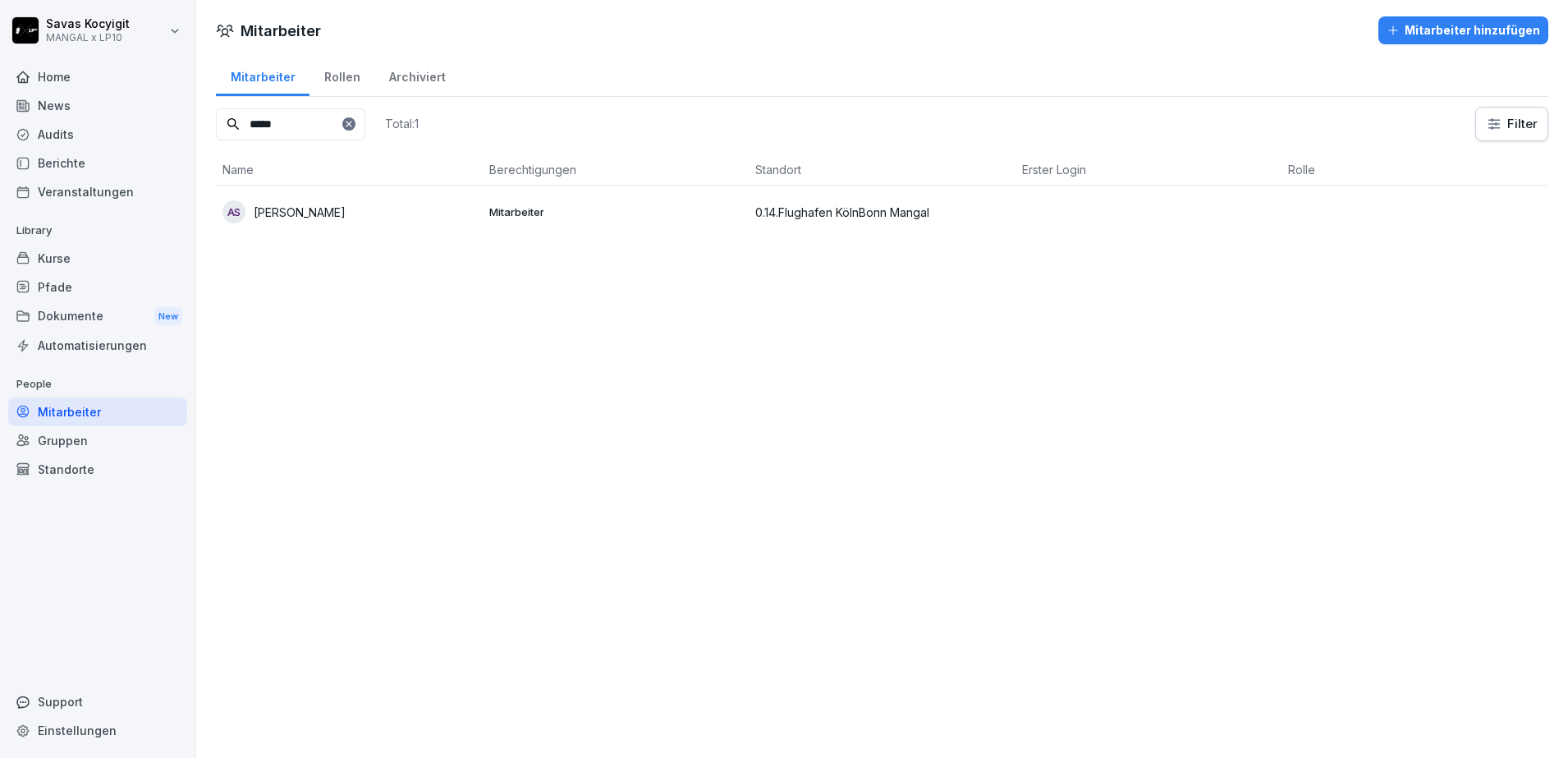
type input "*****"
click at [298, 210] on p "[PERSON_NAME]" at bounding box center [300, 212] width 92 height 17
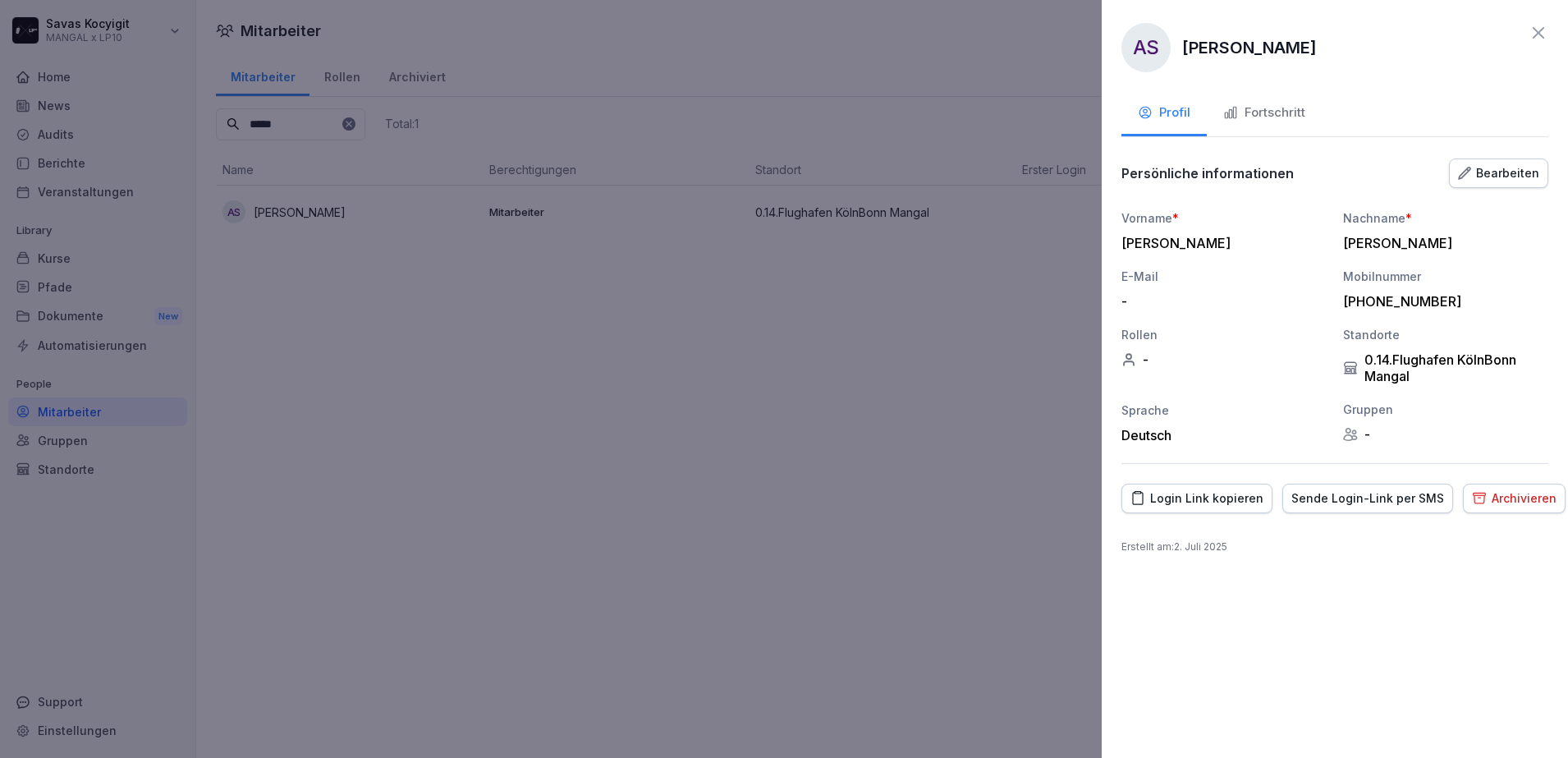
click at [1423, 300] on div "+491737495688" at bounding box center [1441, 301] width 197 height 16
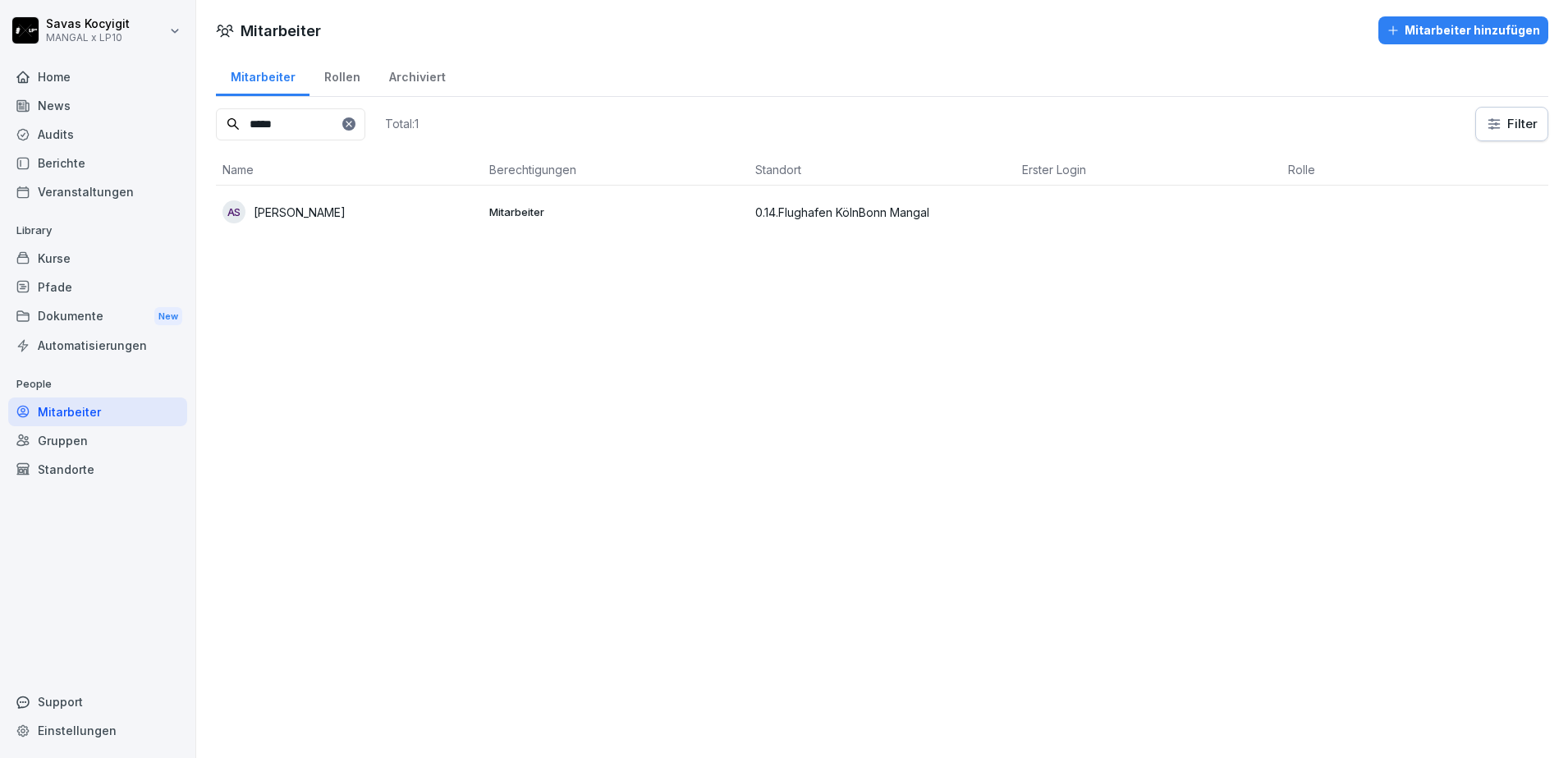
click at [515, 428] on div "Mitarbeiter Mitarbeiter hinzufügen Mitarbeiter Rollen Archiviert ***** Total: 1…" at bounding box center [882, 379] width 1371 height 758
click at [354, 121] on icon at bounding box center [349, 124] width 9 height 9
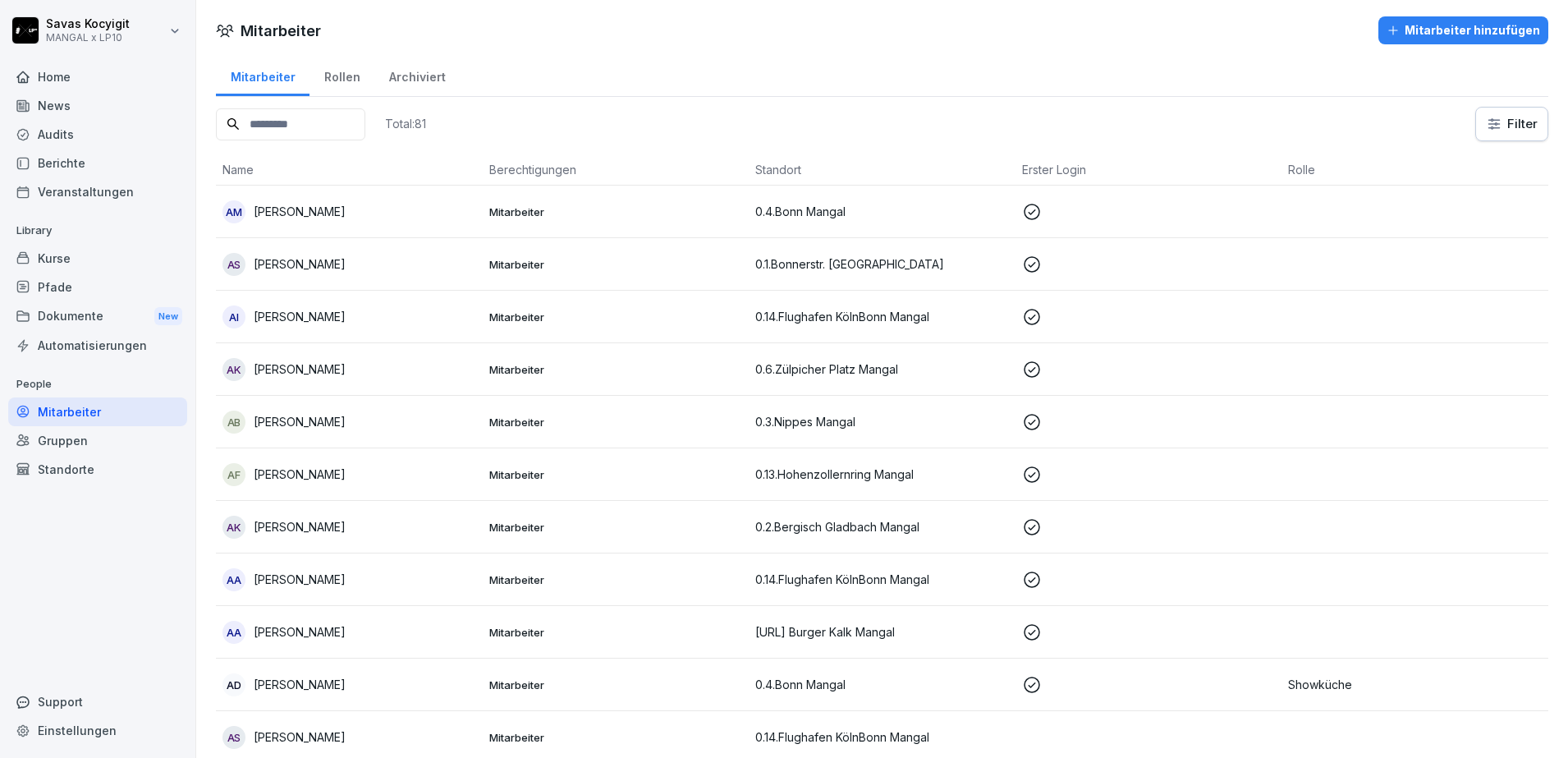
click at [365, 121] on input at bounding box center [291, 124] width 150 height 32
type input "*"
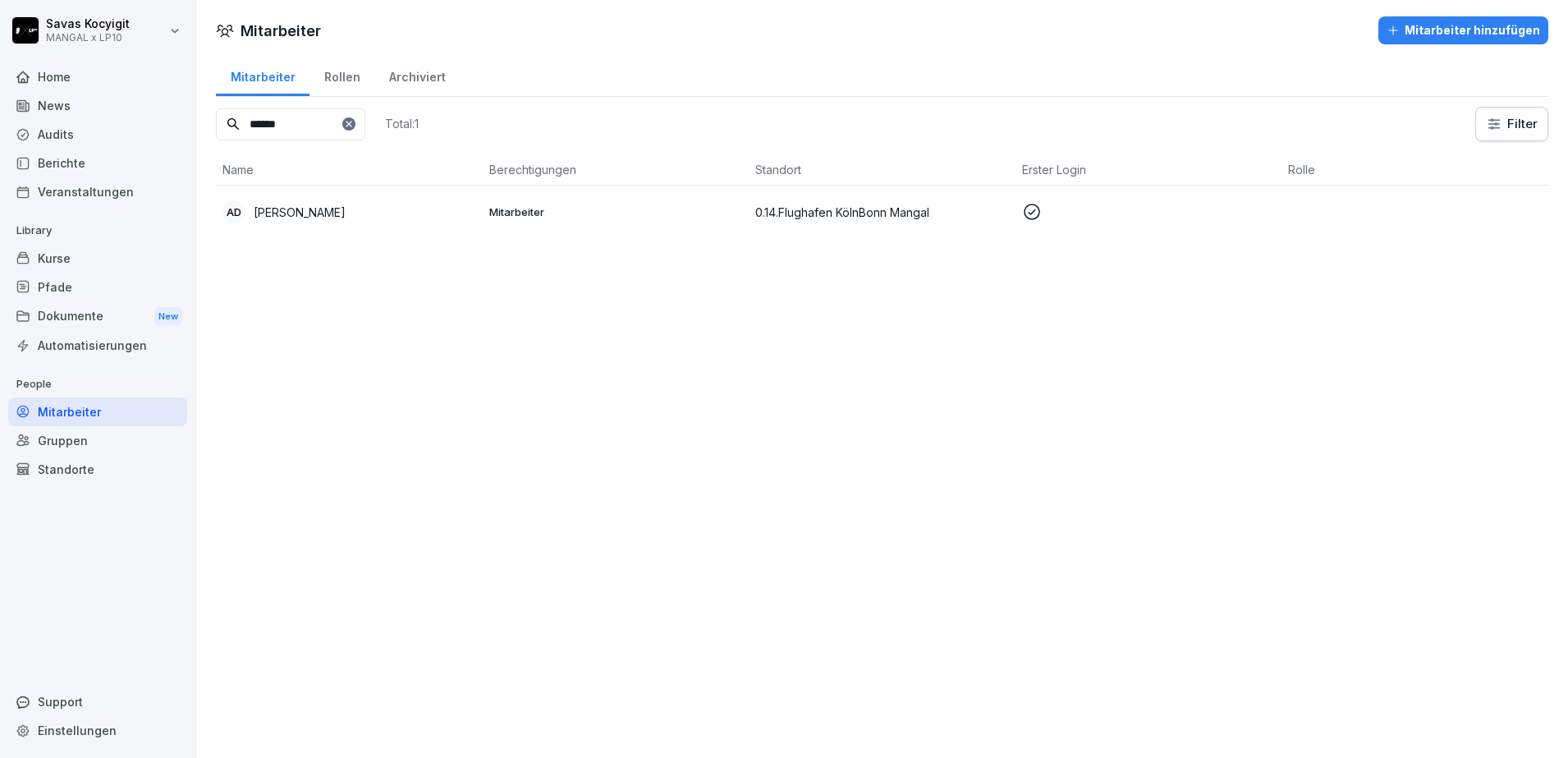
type input "******"
click at [318, 223] on div "AD Alisan Dogan" at bounding box center [350, 212] width 254 height 23
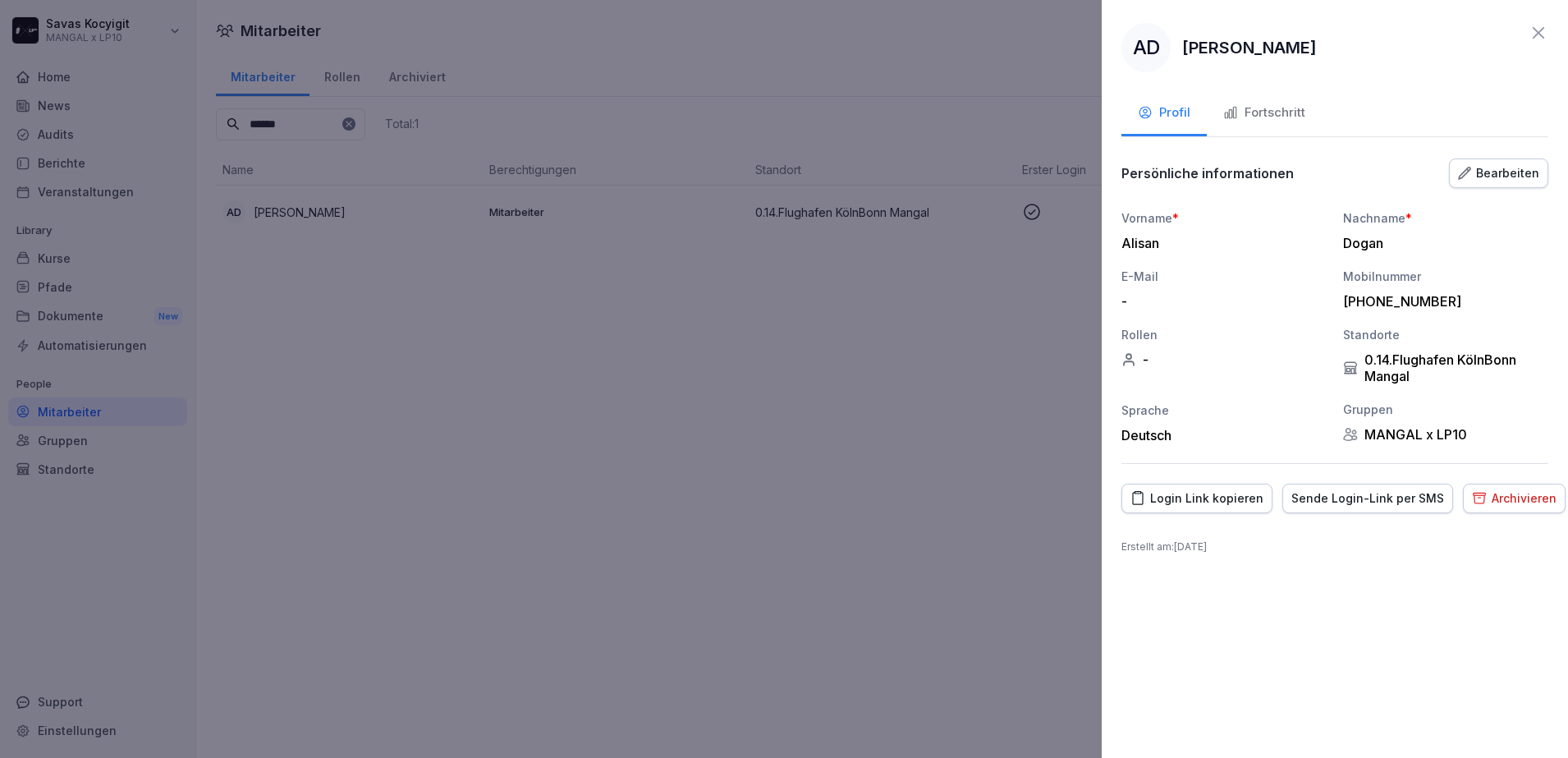
click at [1217, 494] on div "Login Link kopieren" at bounding box center [1196, 497] width 133 height 18
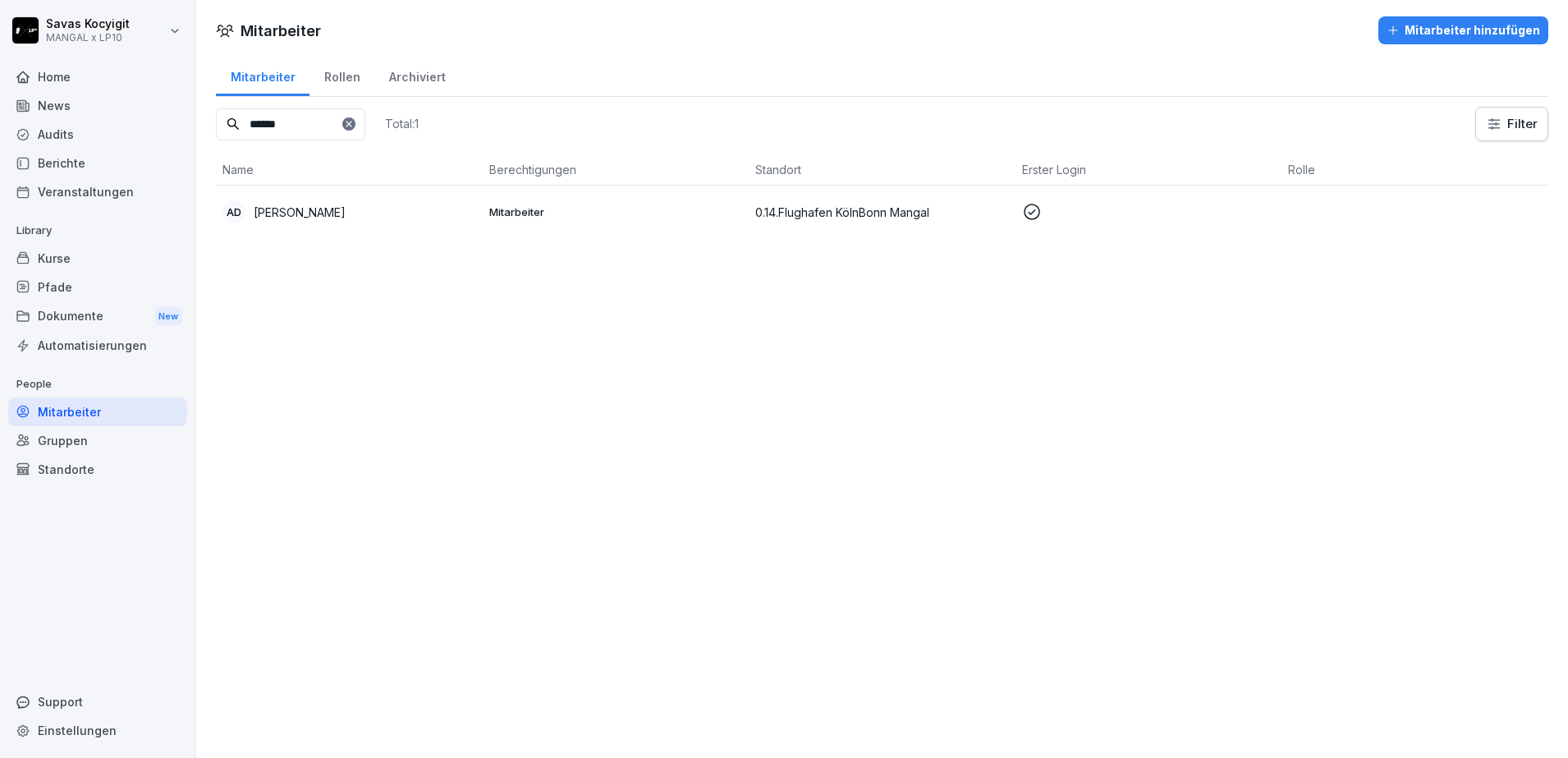
click at [939, 461] on div at bounding box center [784, 379] width 1568 height 758
click at [74, 278] on div "Pfade" at bounding box center [98, 287] width 179 height 29
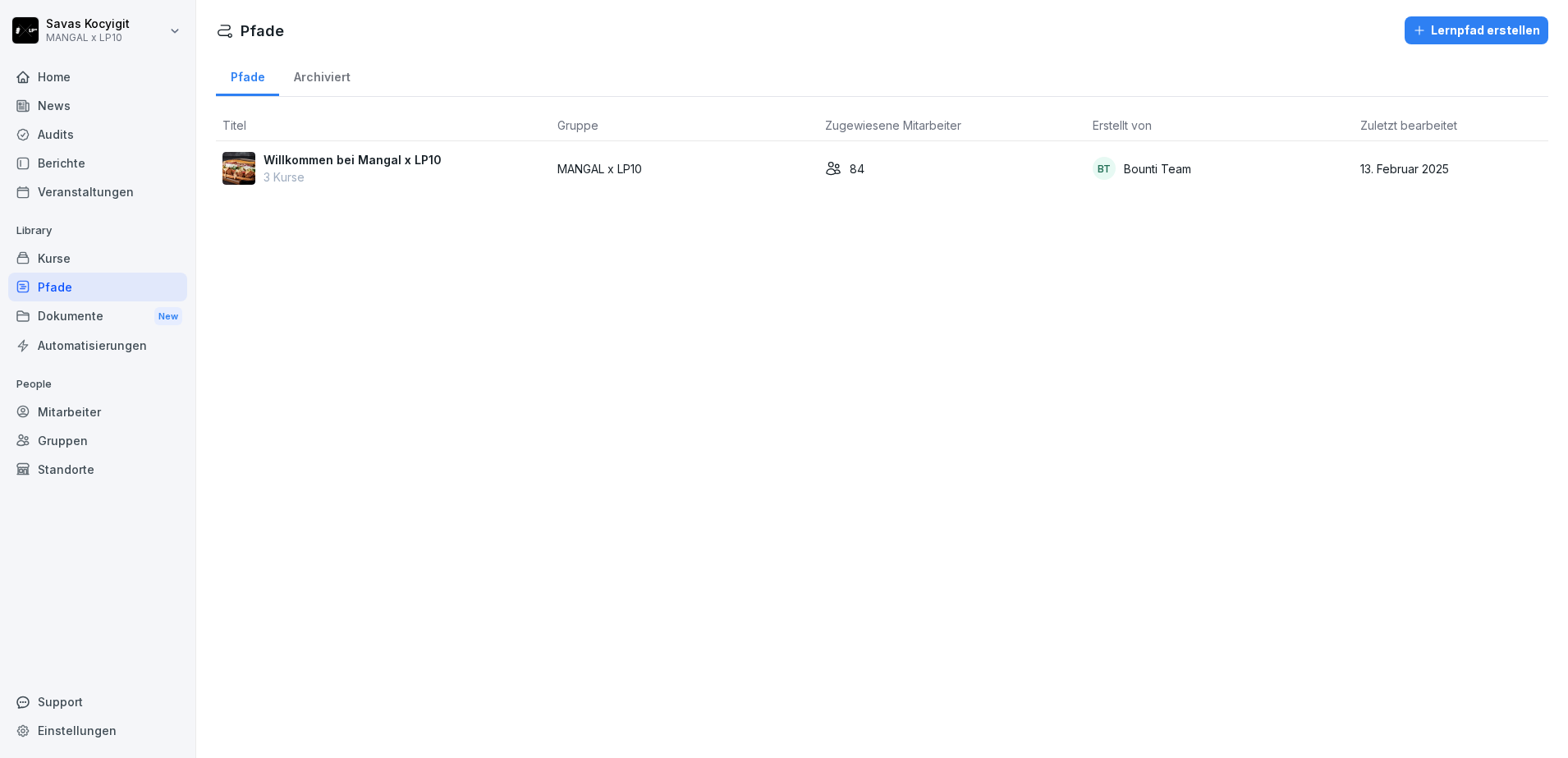
click at [74, 261] on div "Kurse" at bounding box center [98, 258] width 179 height 29
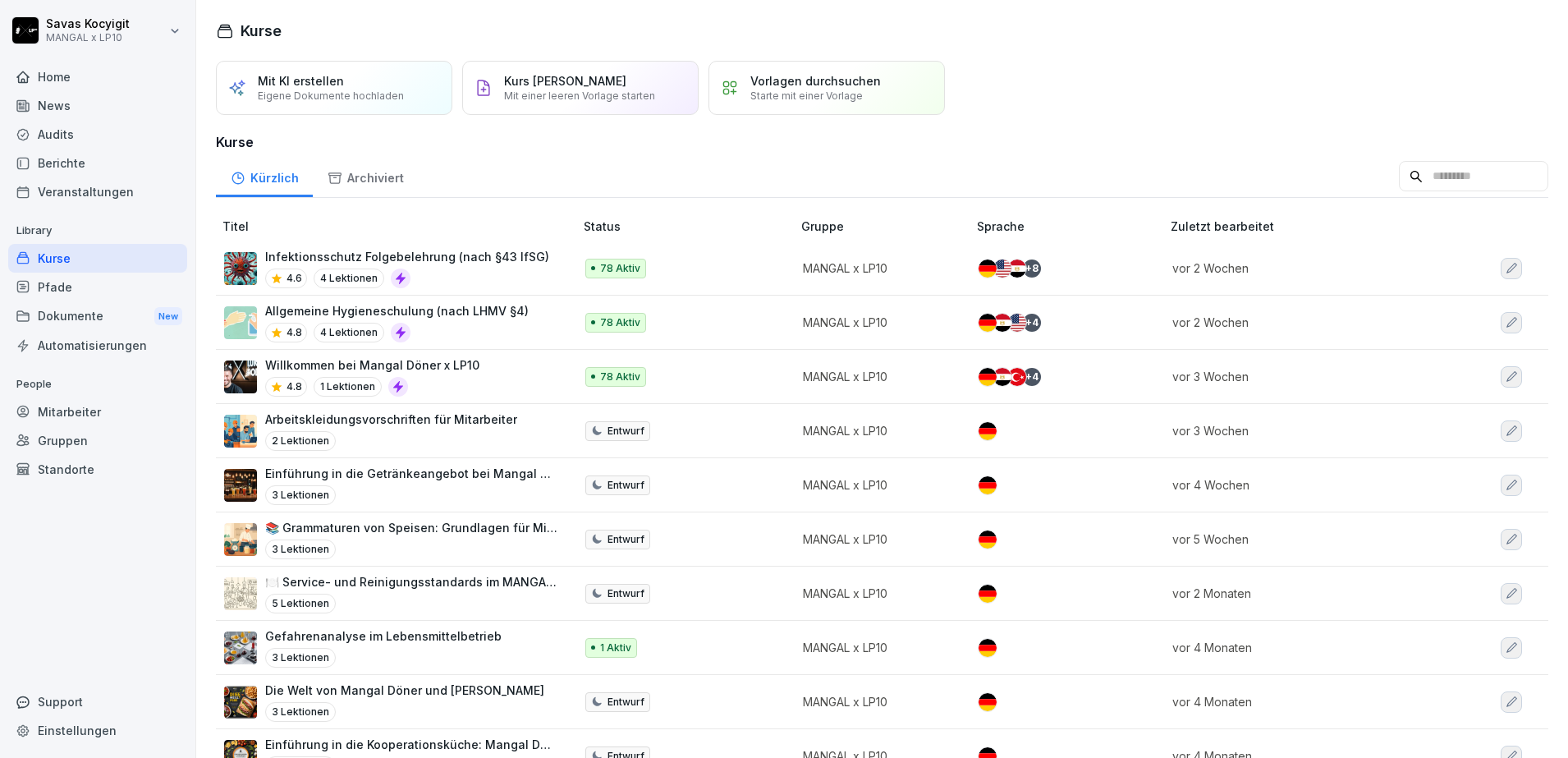
click at [62, 287] on div "Pfade" at bounding box center [98, 287] width 179 height 29
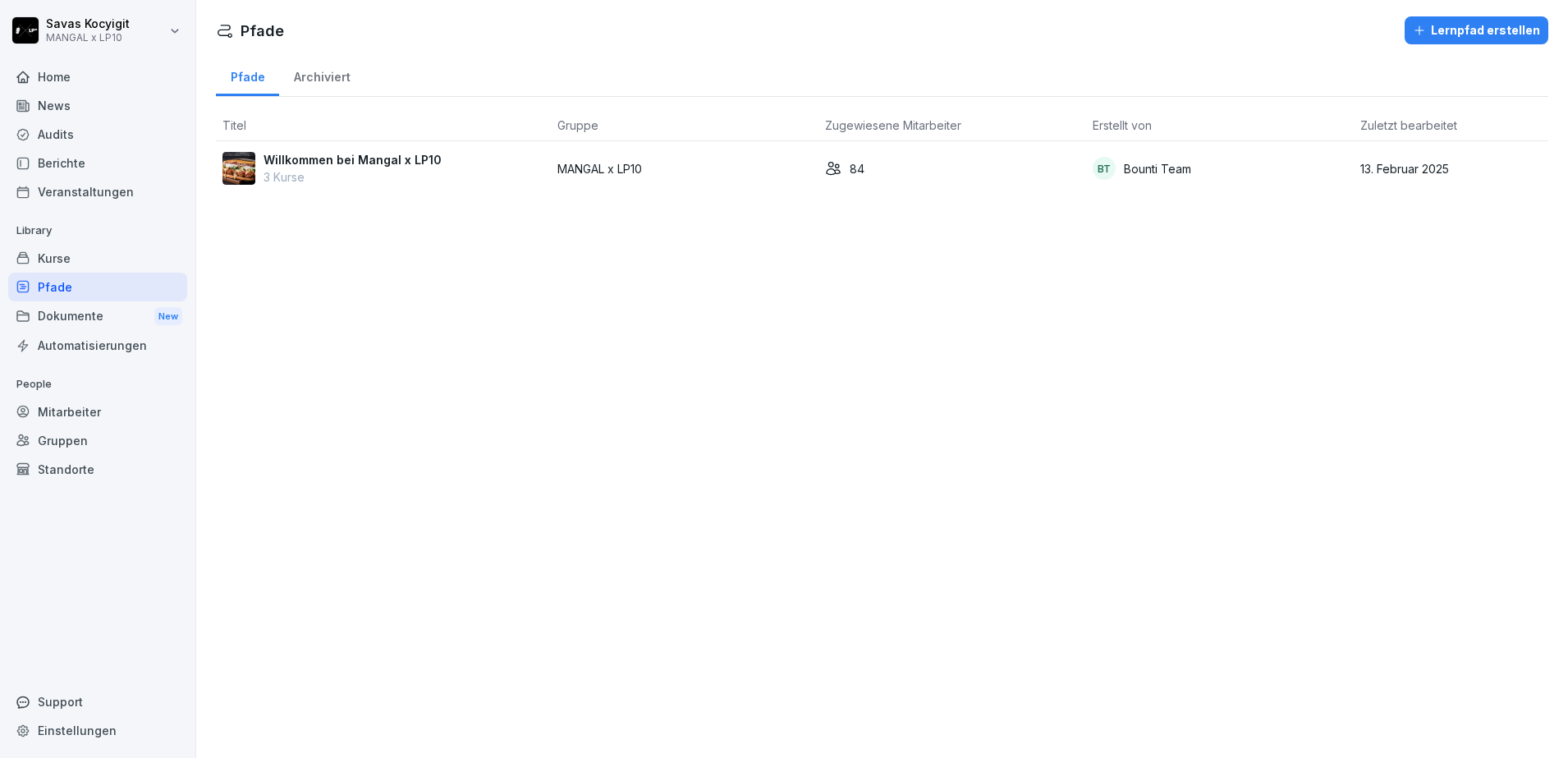
click at [395, 180] on p "3 Kurse" at bounding box center [352, 177] width 178 height 17
